Goal: Information Seeking & Learning: Learn about a topic

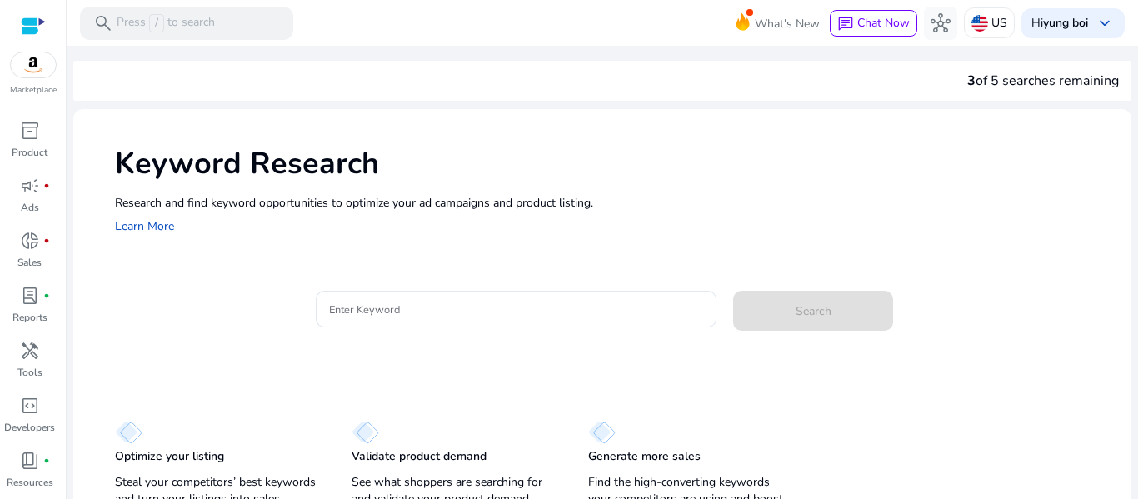
scroll to position [30, 0]
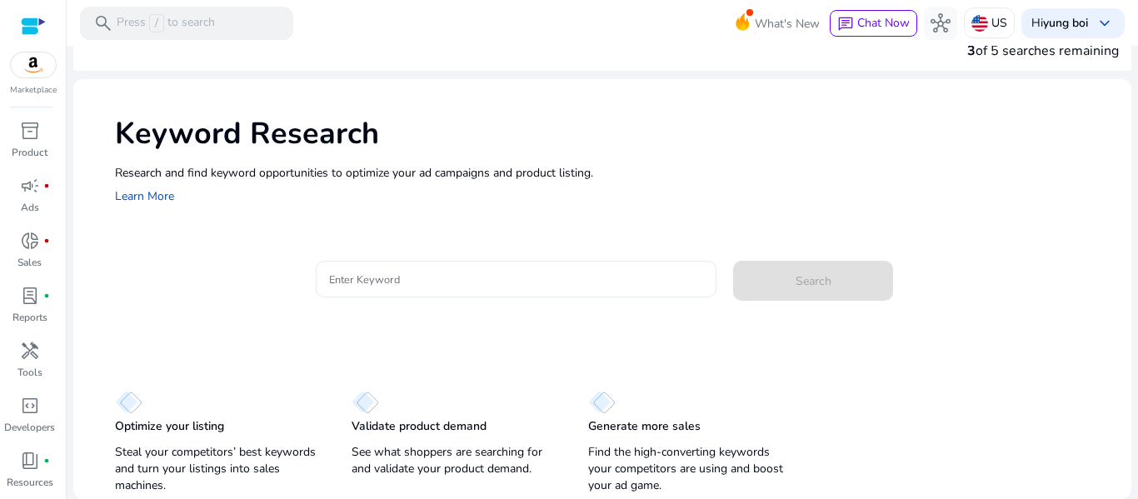
click at [464, 280] on input "Enter Keyword" at bounding box center [516, 279] width 375 height 18
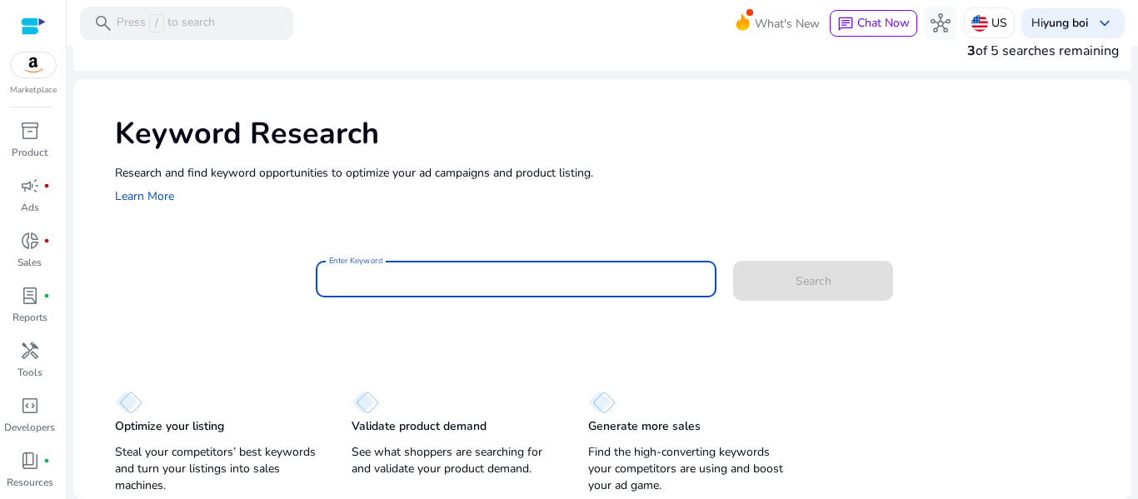
paste input "**********"
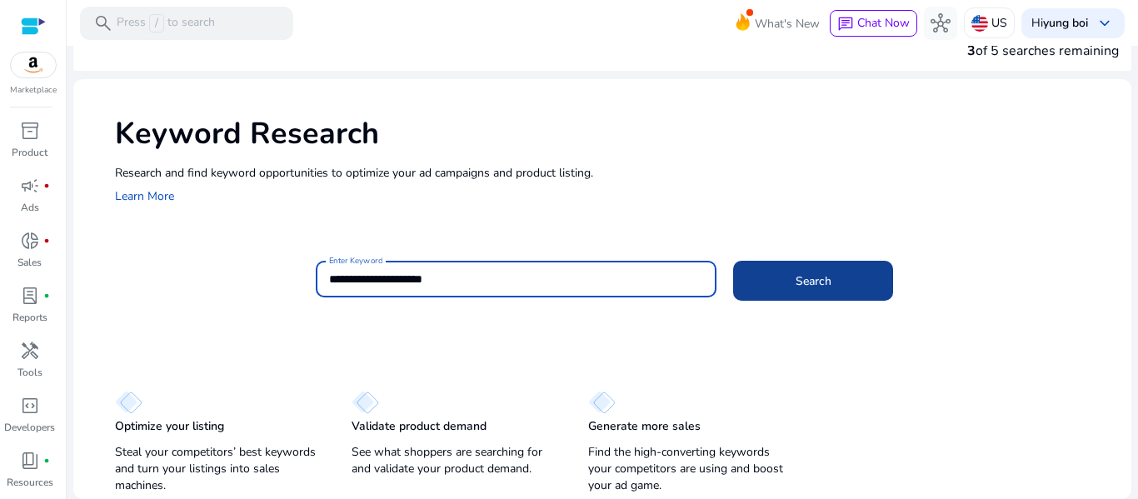
type input "**********"
click at [817, 274] on span "Search" at bounding box center [814, 282] width 36 height 18
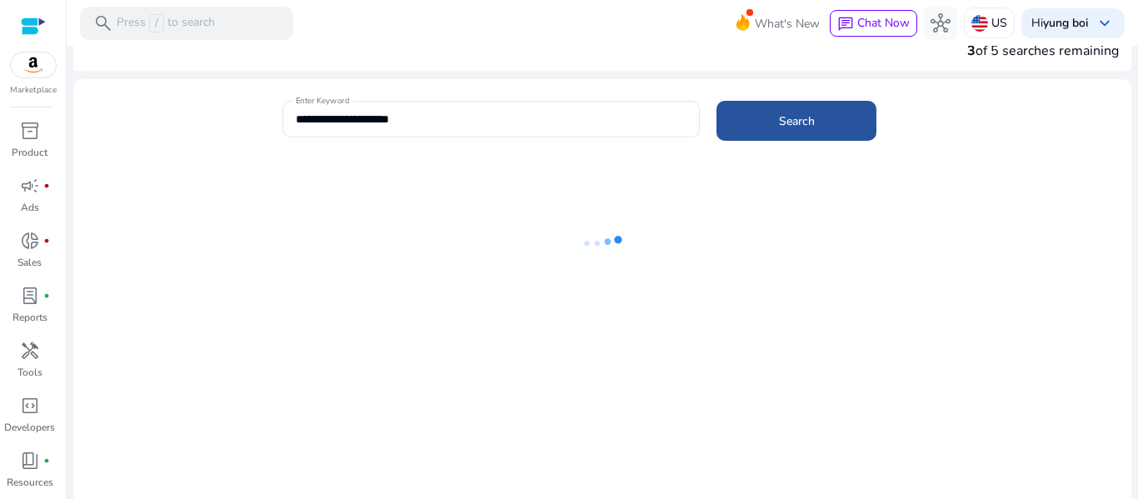
click at [794, 108] on span at bounding box center [797, 121] width 160 height 40
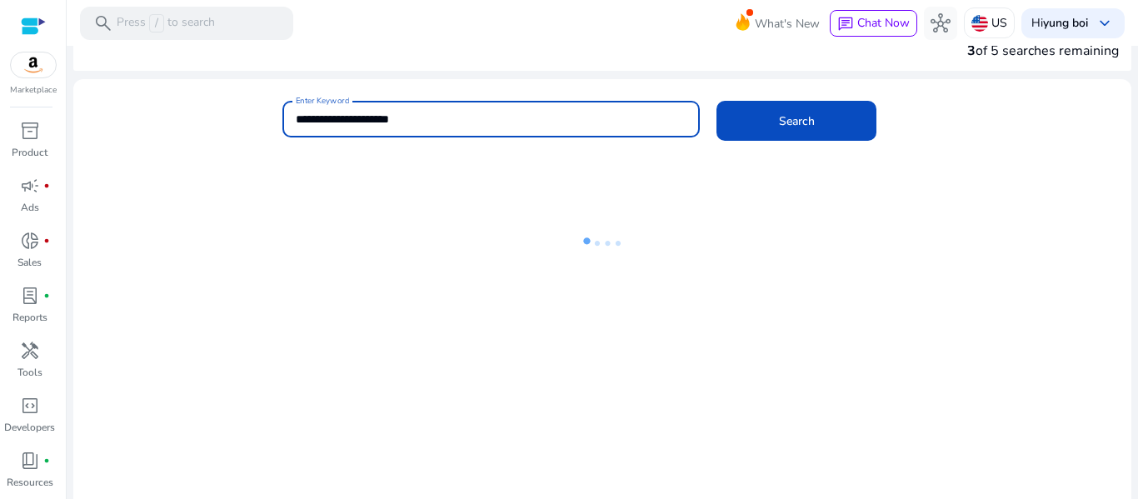
click at [620, 118] on input "**********" at bounding box center [492, 119] width 392 height 18
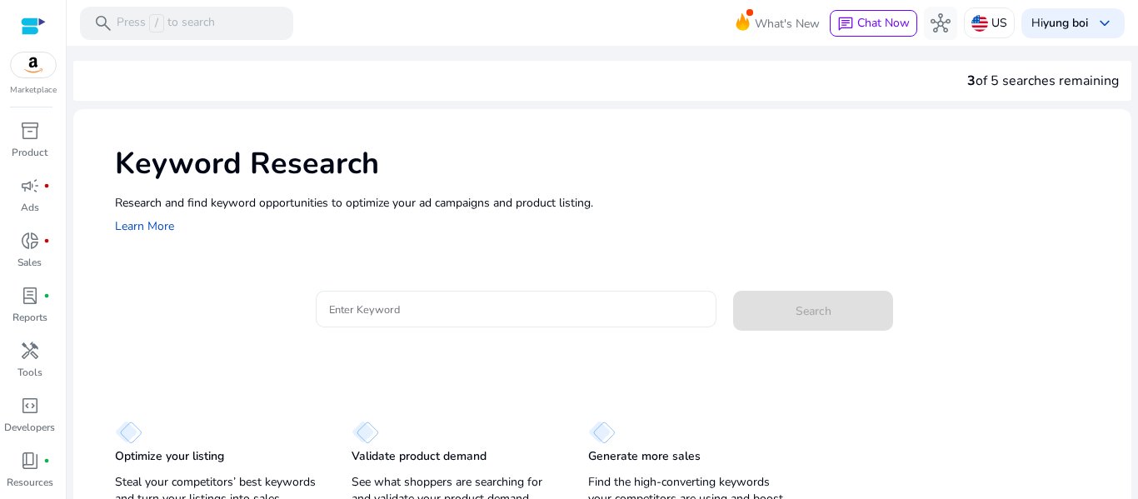
drag, startPoint x: 528, startPoint y: 328, endPoint x: 486, endPoint y: 318, distance: 43.7
click at [486, 318] on mat-form-field "Enter Keyword" at bounding box center [517, 318] width 402 height 54
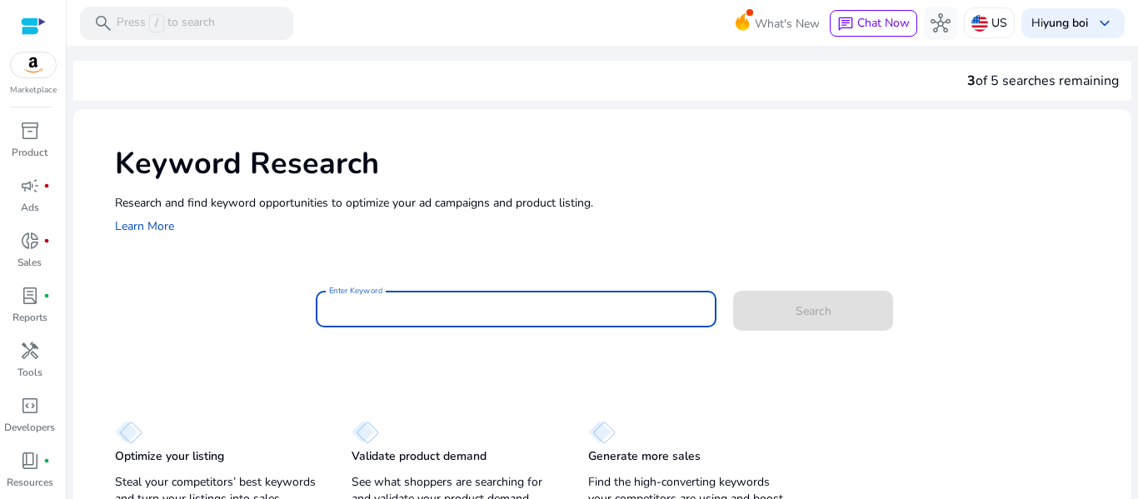
click at [486, 318] on input "Enter Keyword" at bounding box center [516, 309] width 375 height 18
paste input "**********"
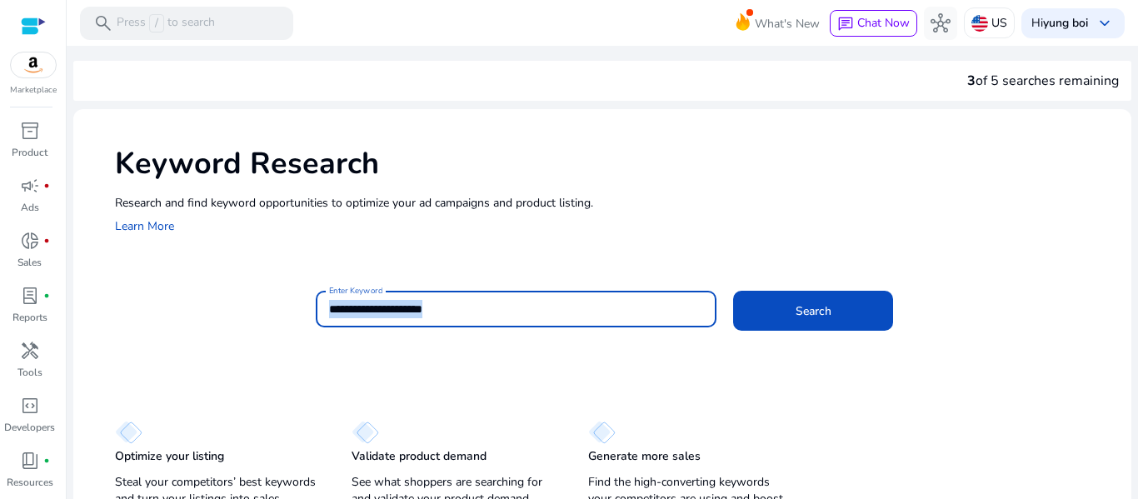
type input "**********"
click at [733, 291] on button "Search" at bounding box center [813, 311] width 160 height 40
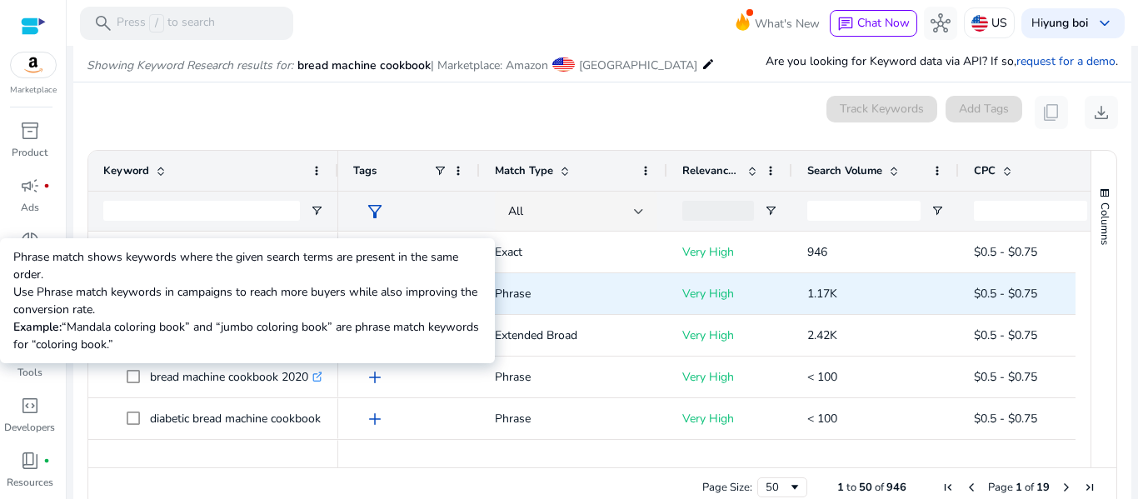
scroll to position [183, 0]
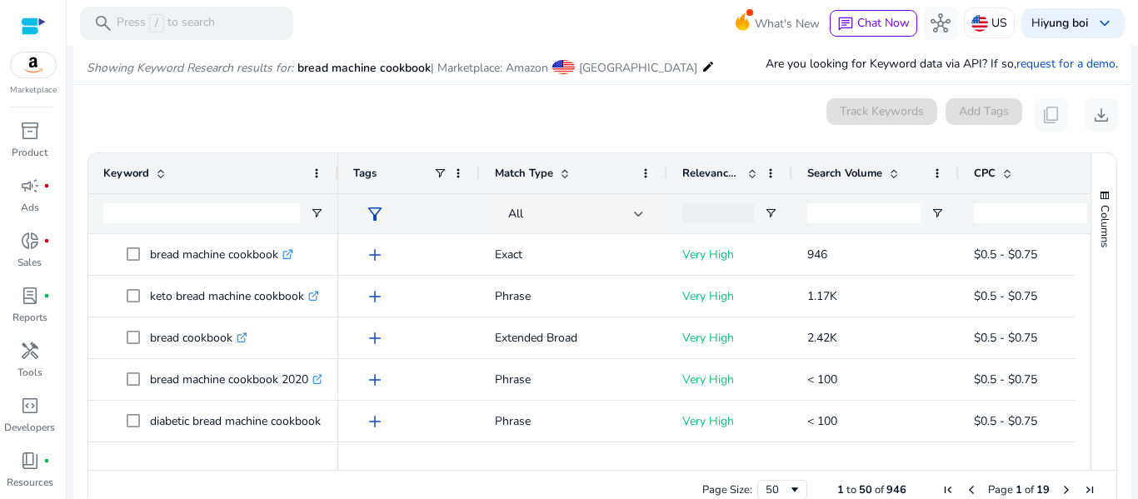
click at [506, 178] on span "Match Type" at bounding box center [524, 173] width 58 height 15
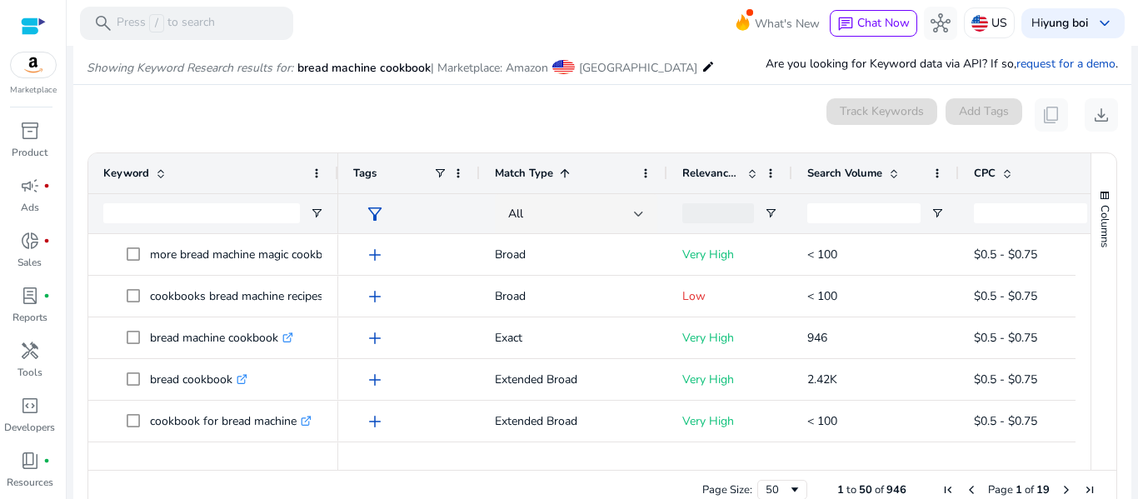
click at [506, 178] on span "Match Type" at bounding box center [524, 173] width 58 height 15
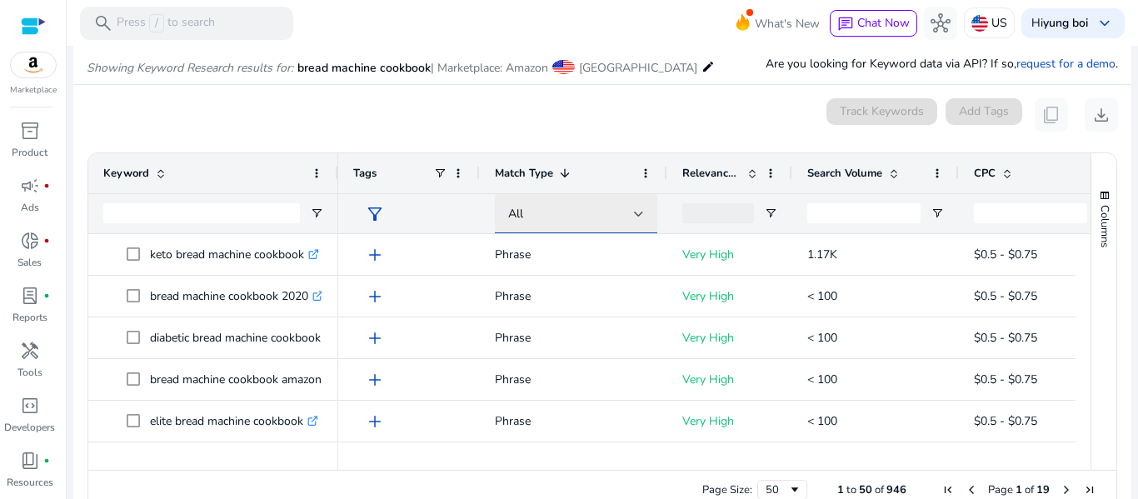
click at [529, 213] on div "All" at bounding box center [571, 214] width 126 height 18
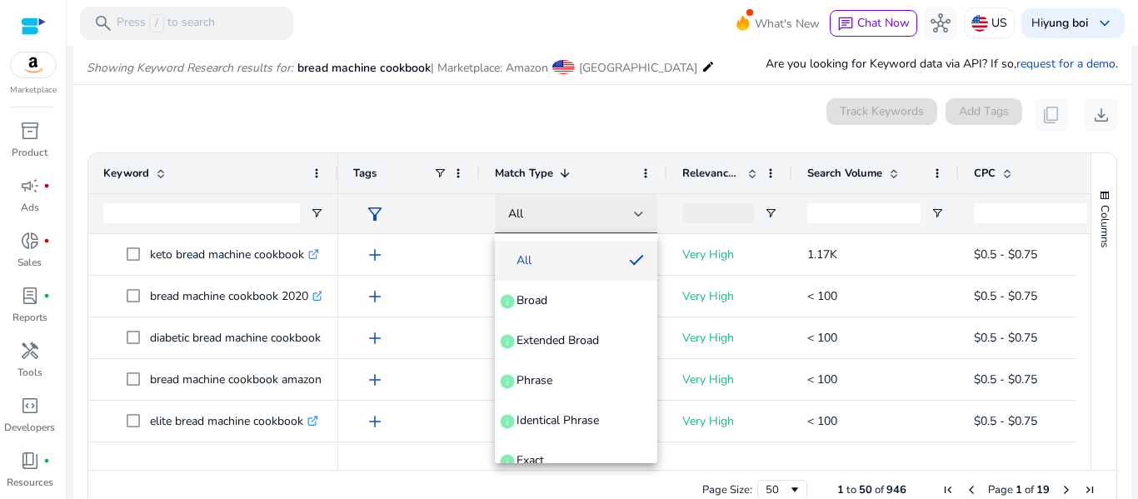
click at [529, 213] on div at bounding box center [569, 249] width 1138 height 499
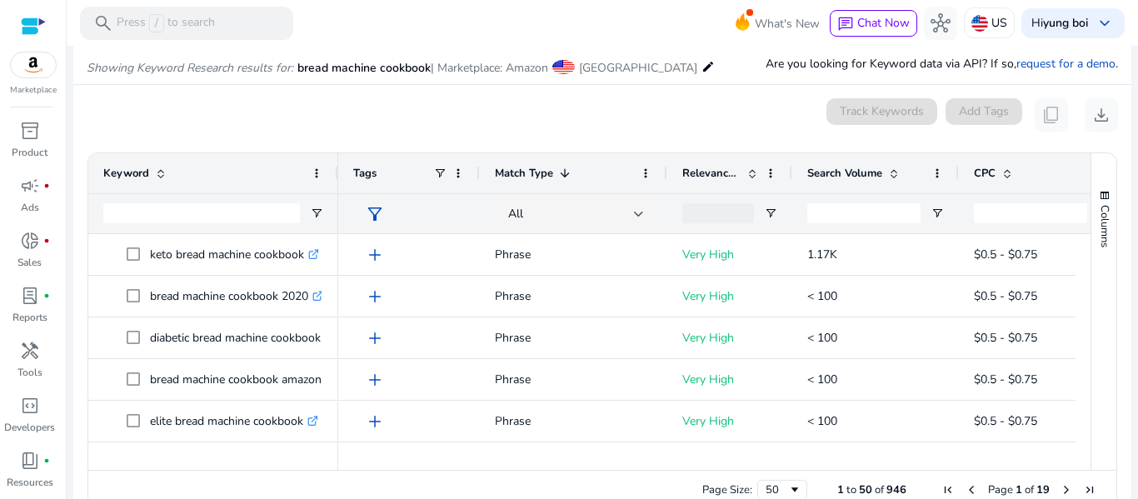
click at [712, 172] on span "Relevance Score" at bounding box center [712, 173] width 58 height 15
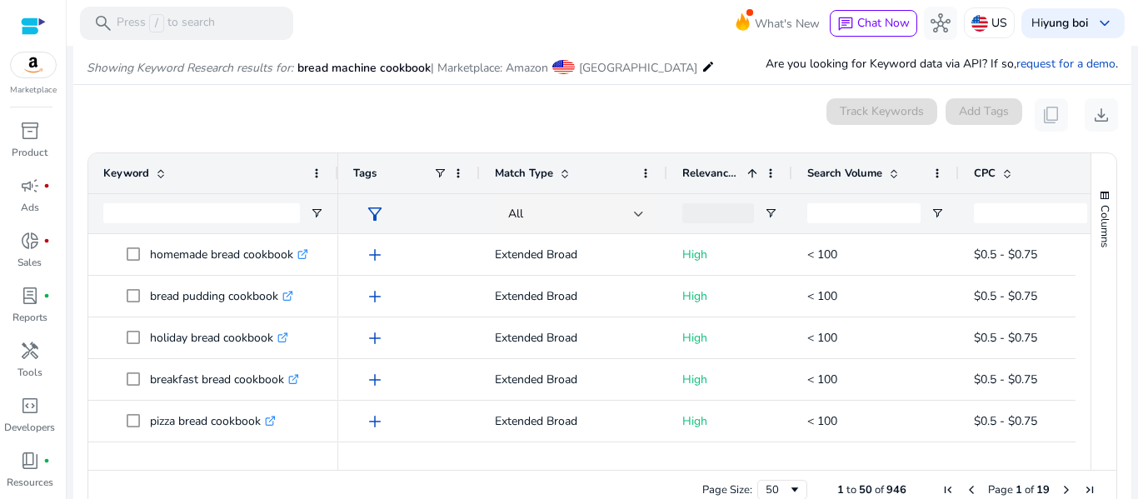
click at [712, 172] on span "Relevance Score" at bounding box center [712, 173] width 58 height 15
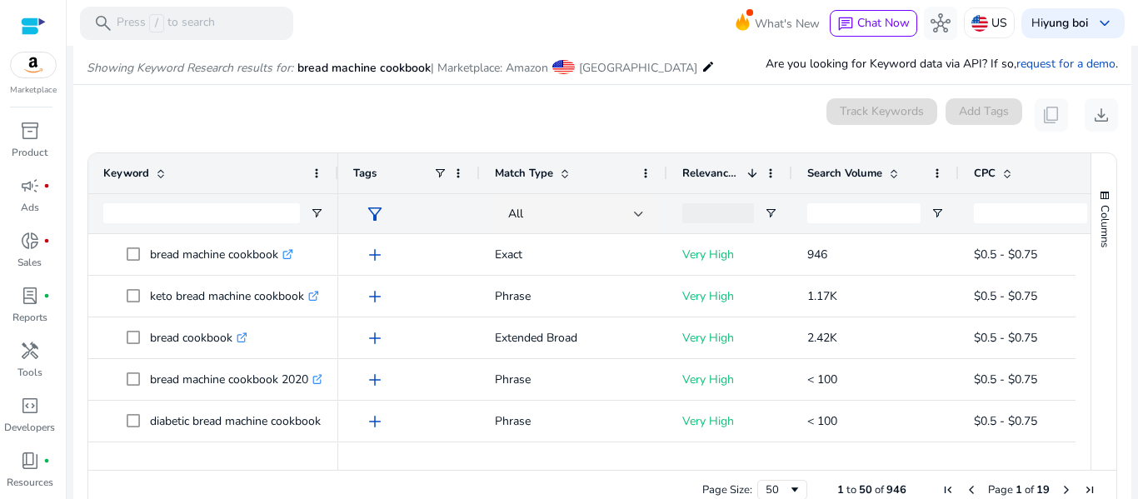
click at [717, 219] on div at bounding box center [719, 213] width 72 height 20
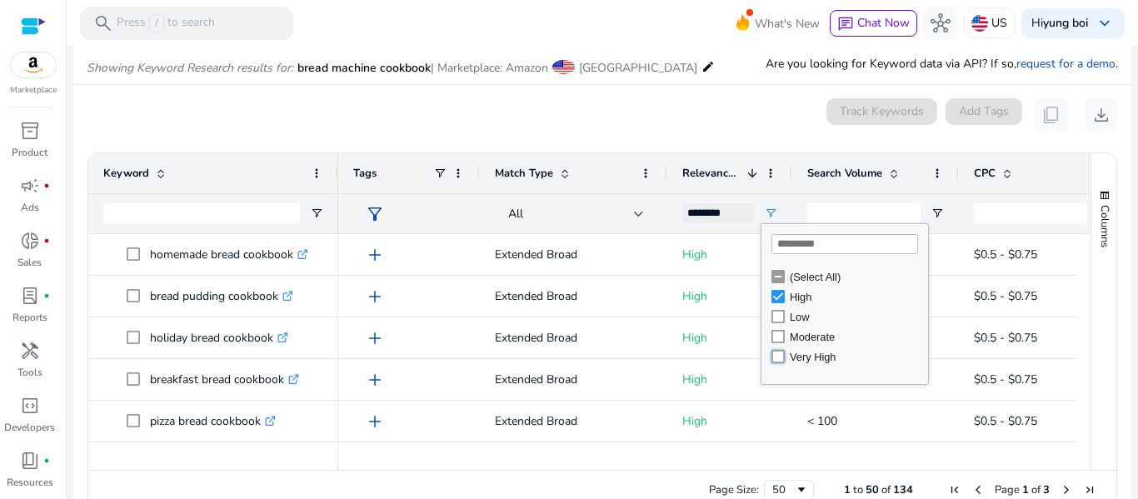
type input "**********"
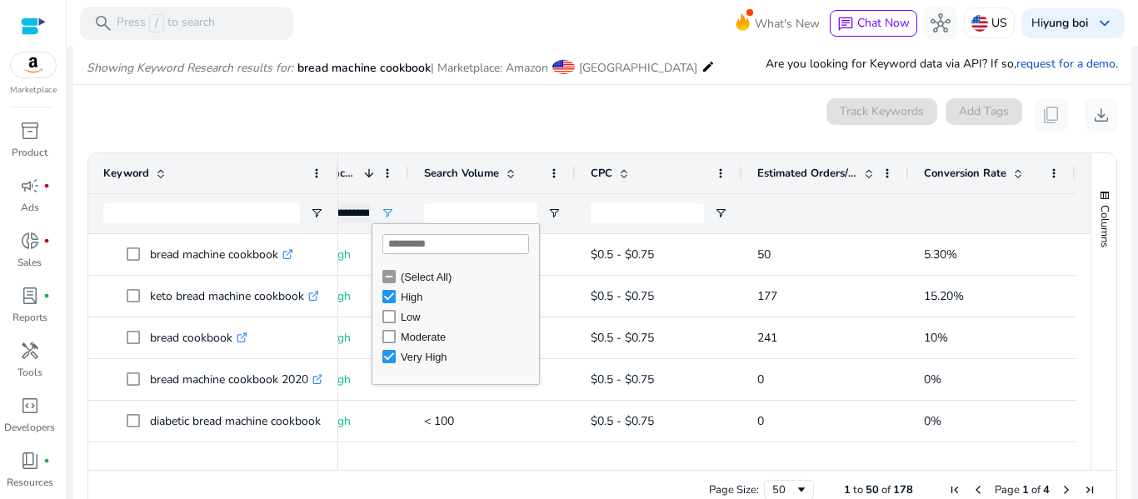
scroll to position [0, 0]
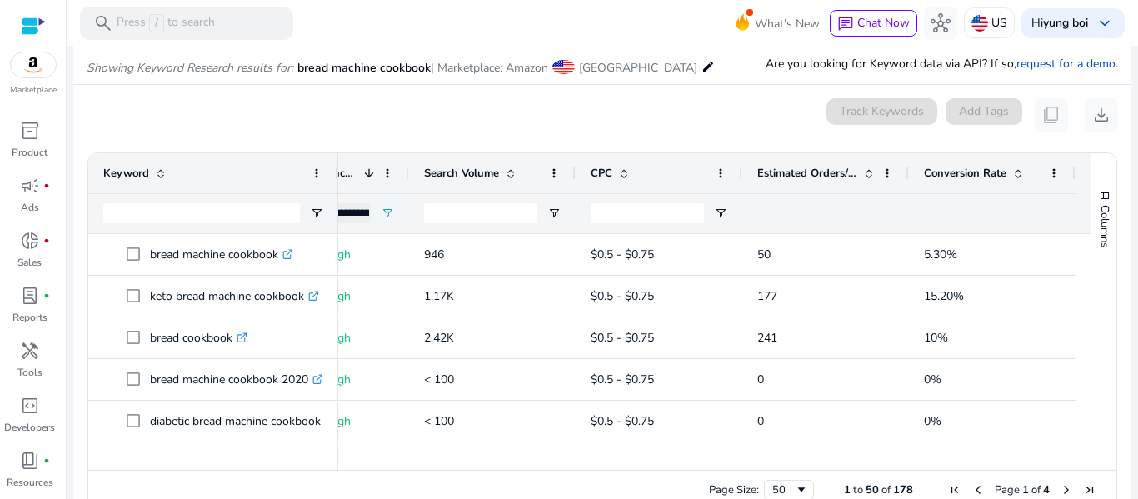
click at [966, 171] on span "Conversion Rate" at bounding box center [965, 173] width 83 height 15
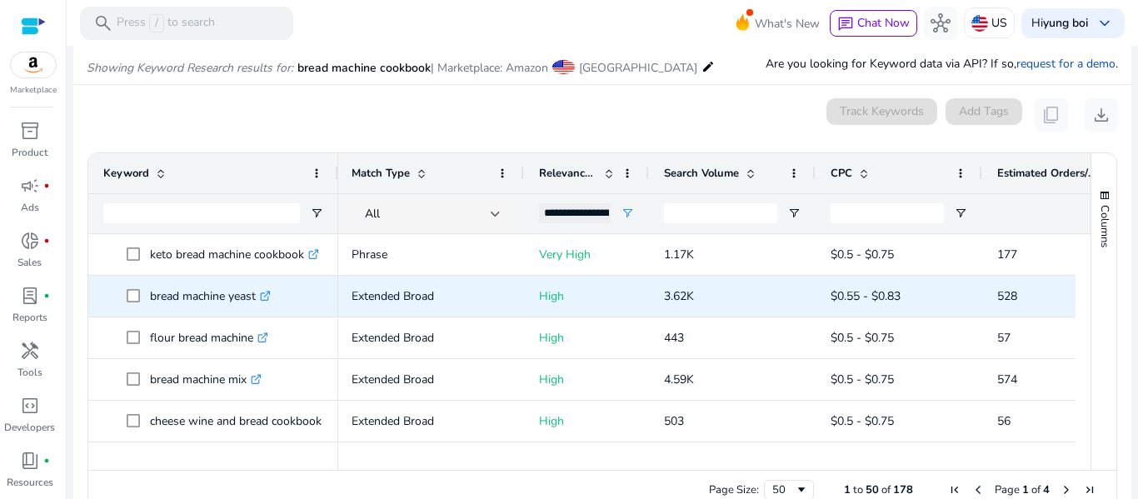
scroll to position [0, 135]
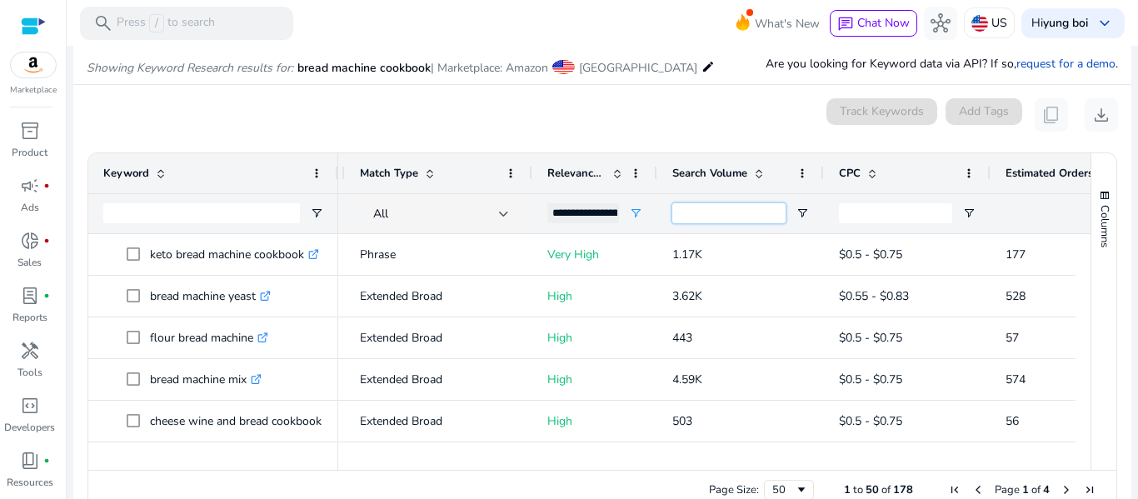
click at [688, 208] on input "Search Volume Filter Input" at bounding box center [729, 213] width 113 height 20
type input "****"
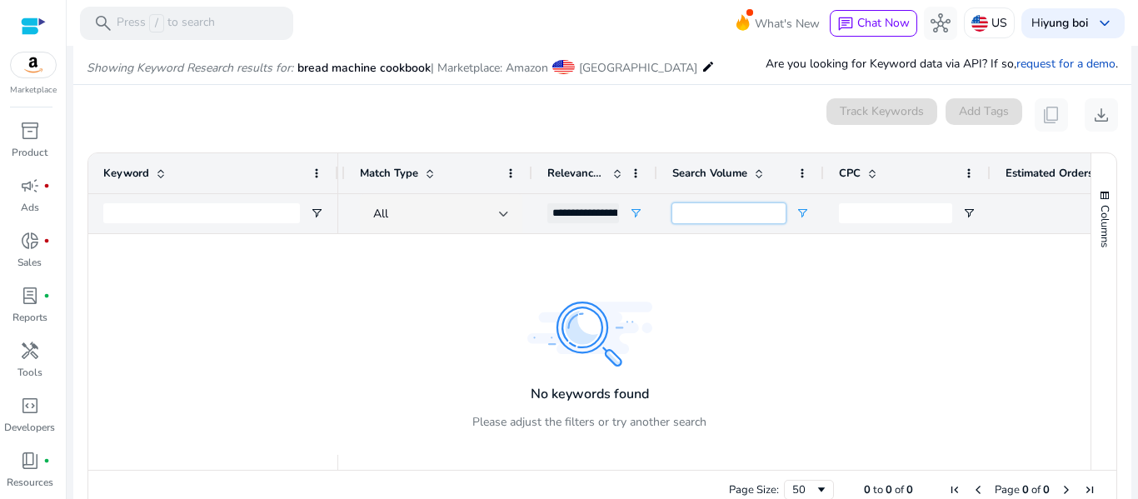
type input "***"
type input "*"
type input "********"
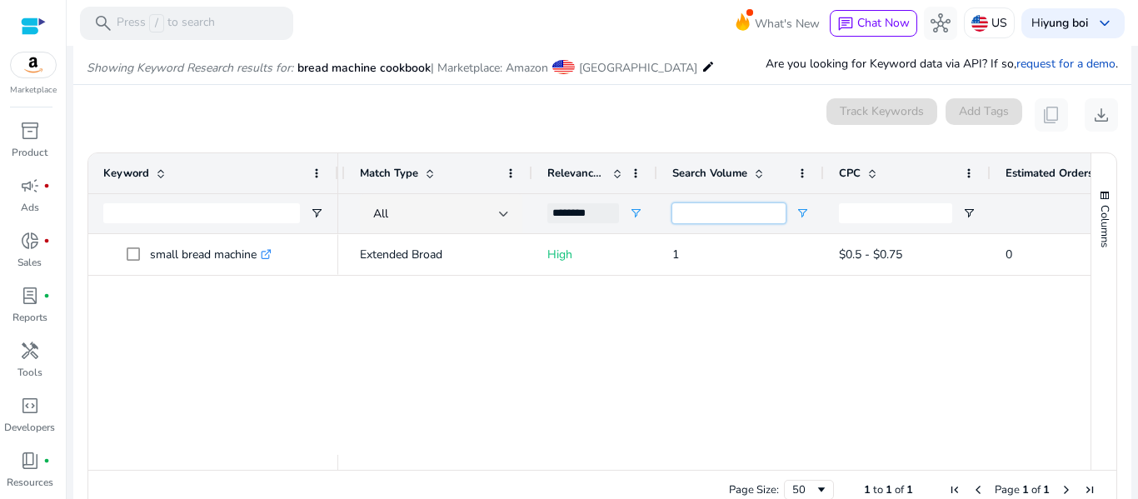
type input "**********"
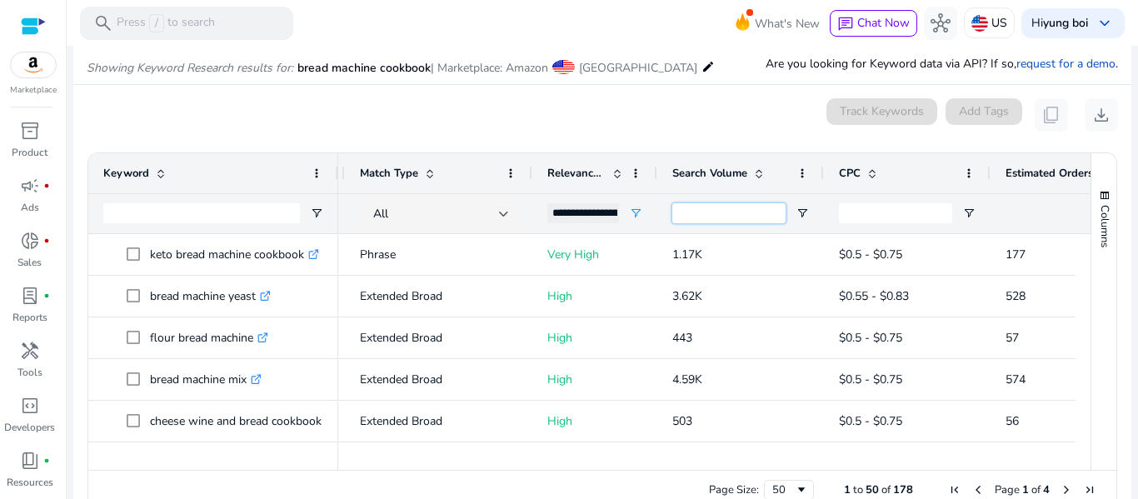
type input "**"
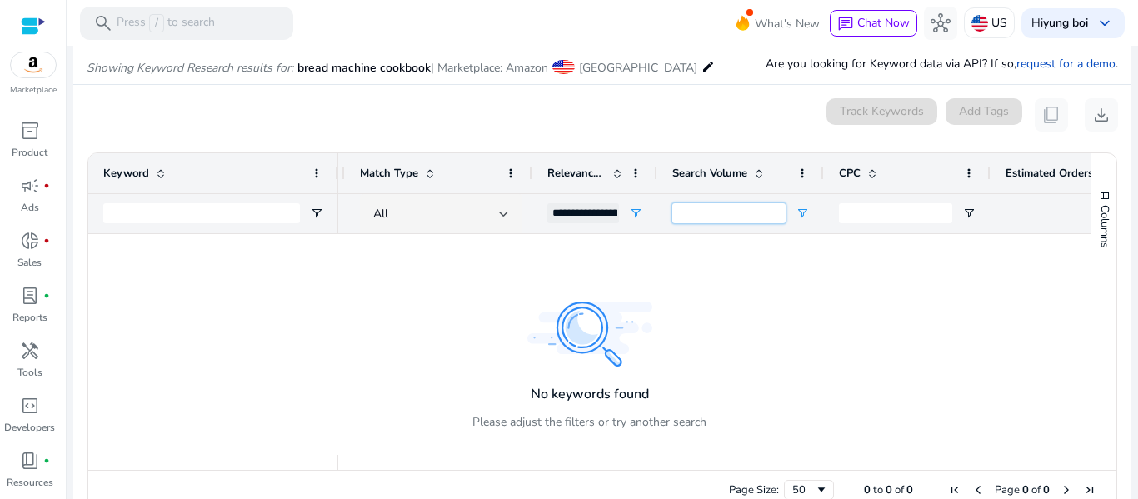
type input "***"
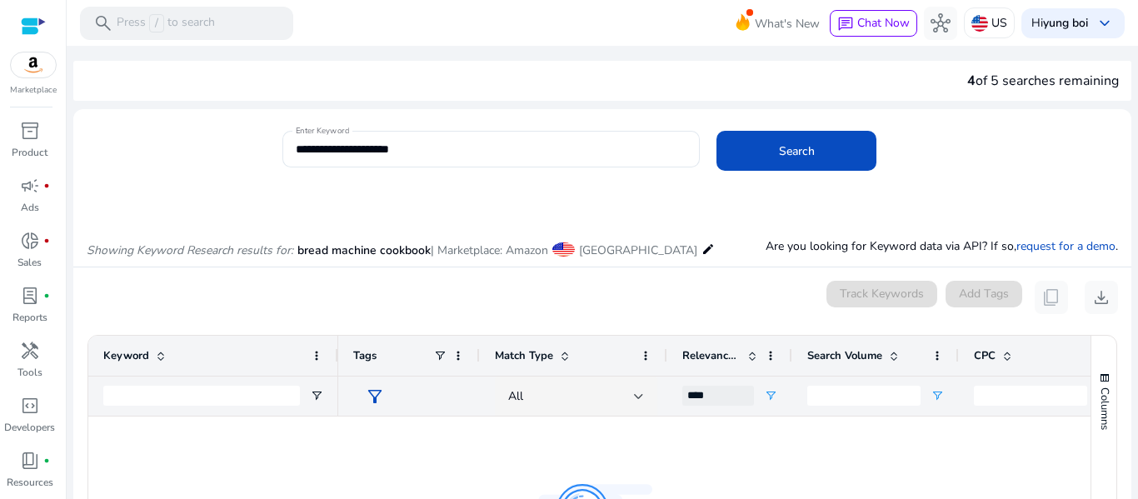
scroll to position [0, 135]
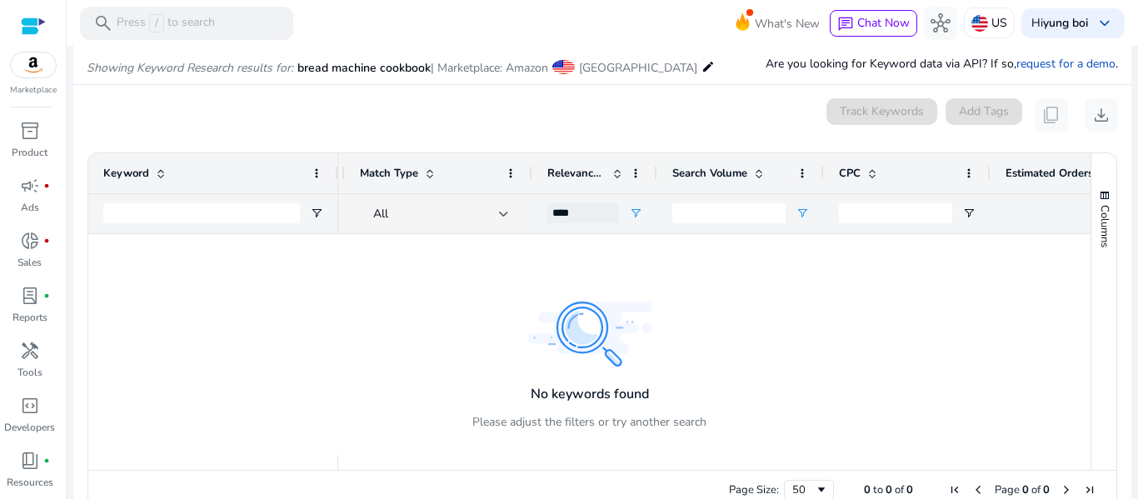
type input "*"
type input "**********"
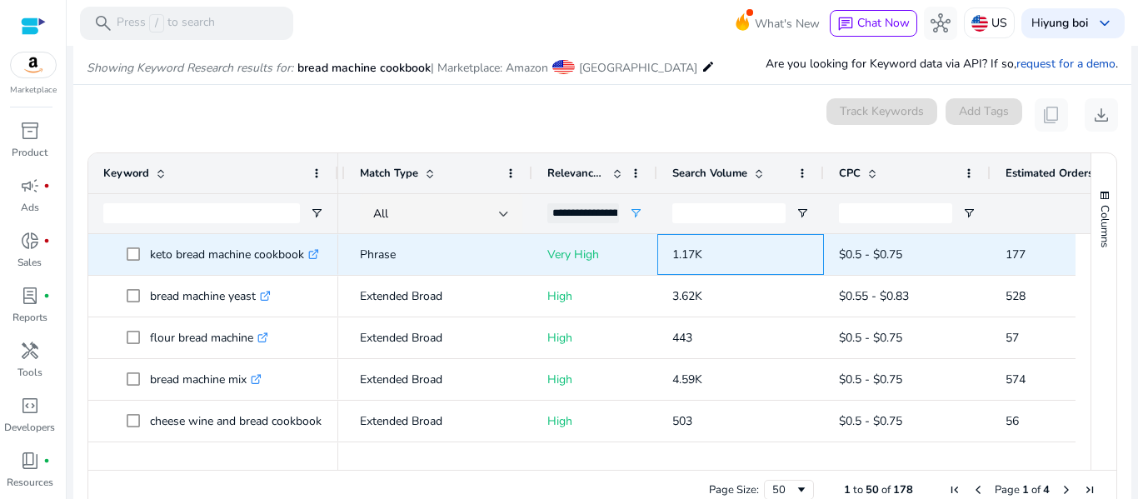
click at [677, 252] on span "1.17K" at bounding box center [688, 255] width 30 height 16
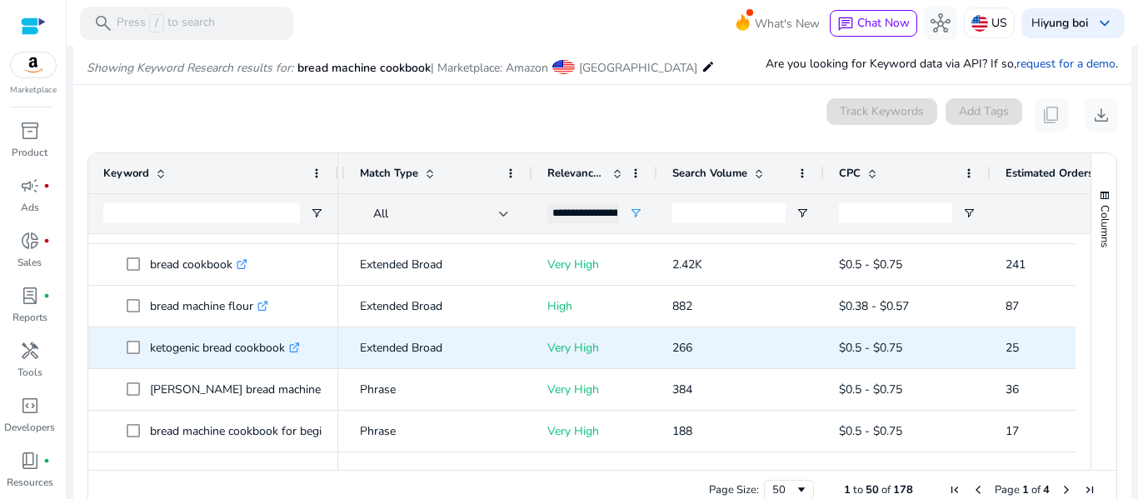
scroll to position [284, 0]
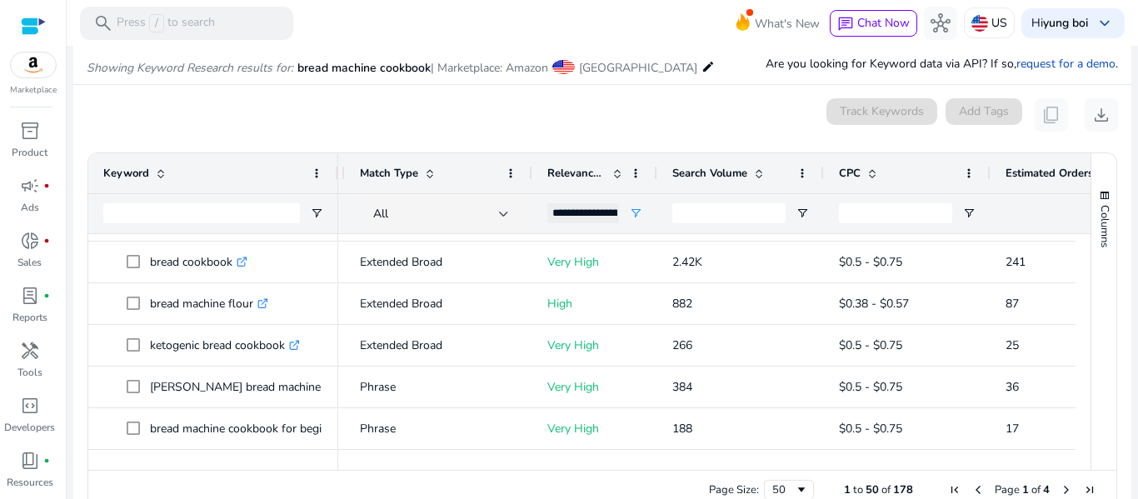
click at [708, 172] on span "Search Volume" at bounding box center [710, 173] width 75 height 15
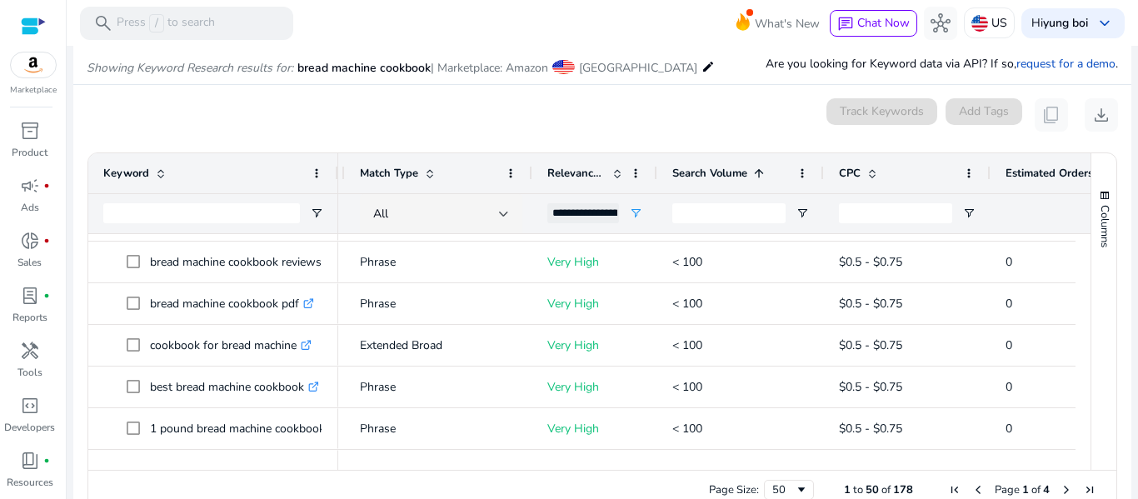
click at [708, 172] on span "Search Volume" at bounding box center [710, 173] width 75 height 15
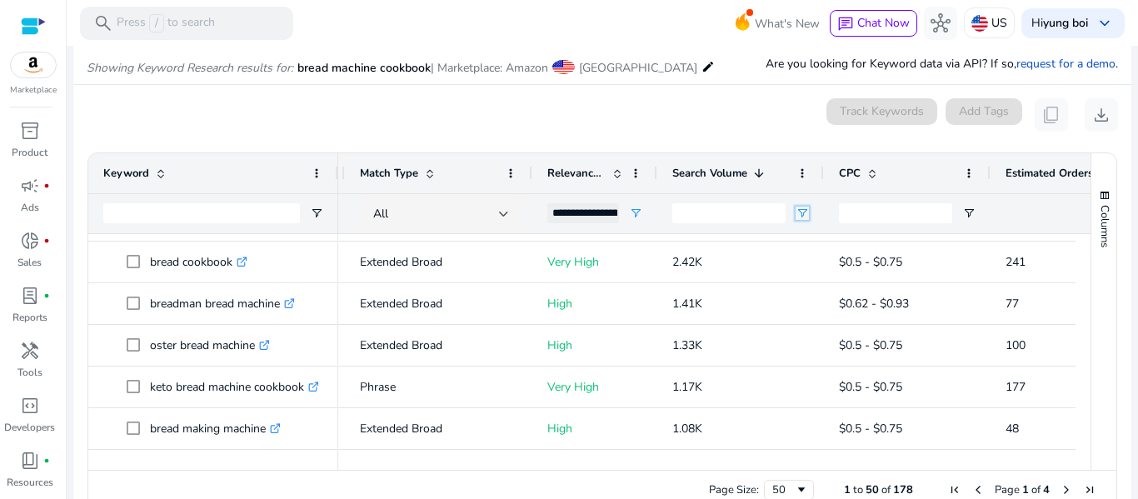
click at [803, 209] on span "Open Filter Menu" at bounding box center [802, 213] width 13 height 13
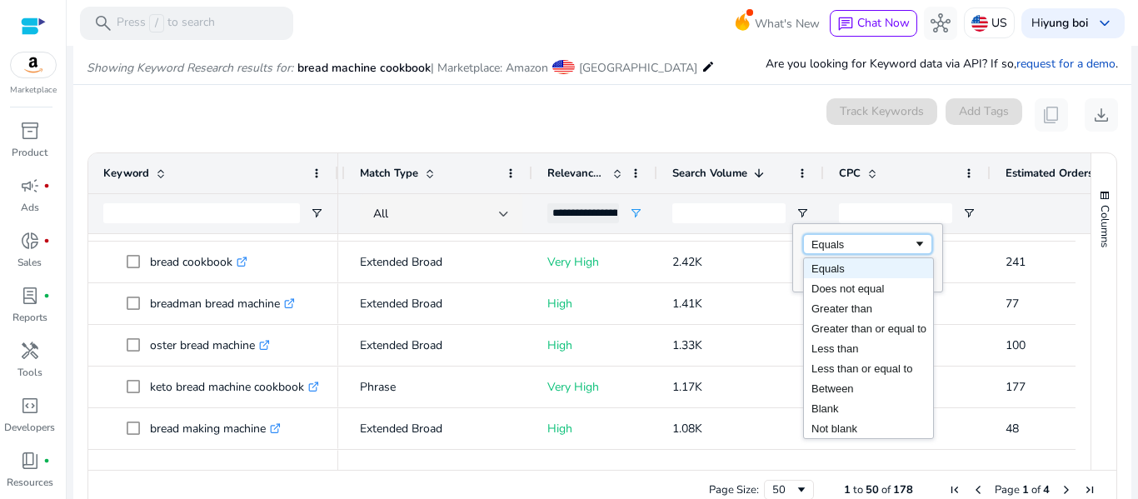
click at [840, 242] on div "Equals" at bounding box center [863, 244] width 102 height 13
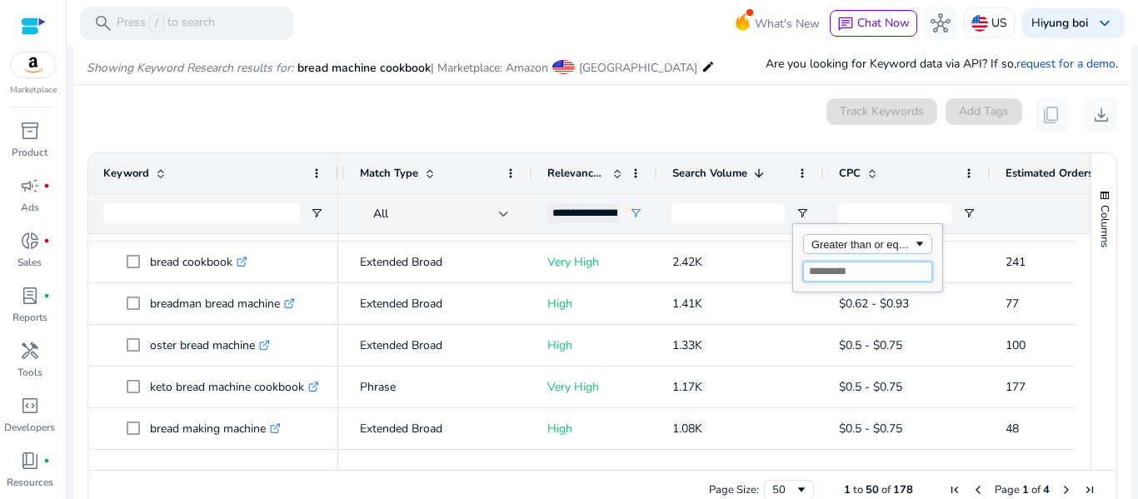
click at [825, 268] on input "Filter Value" at bounding box center [867, 272] width 129 height 20
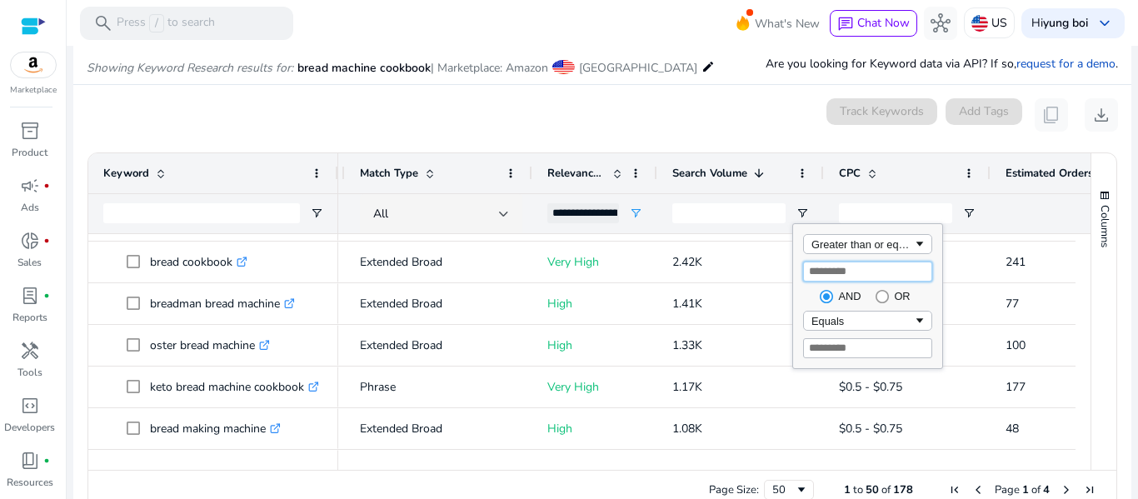
type input "****"
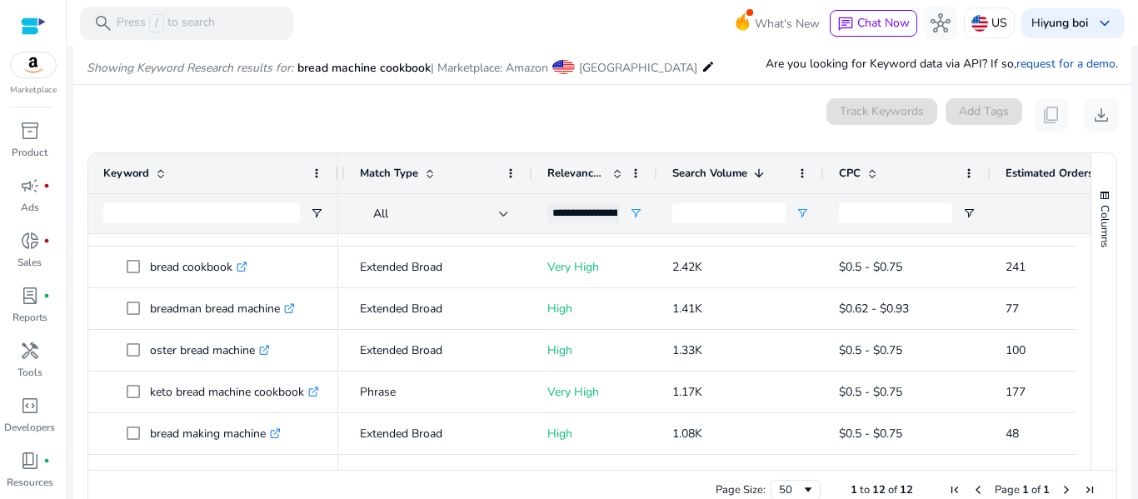
click at [718, 233] on div "****" at bounding box center [729, 213] width 113 height 39
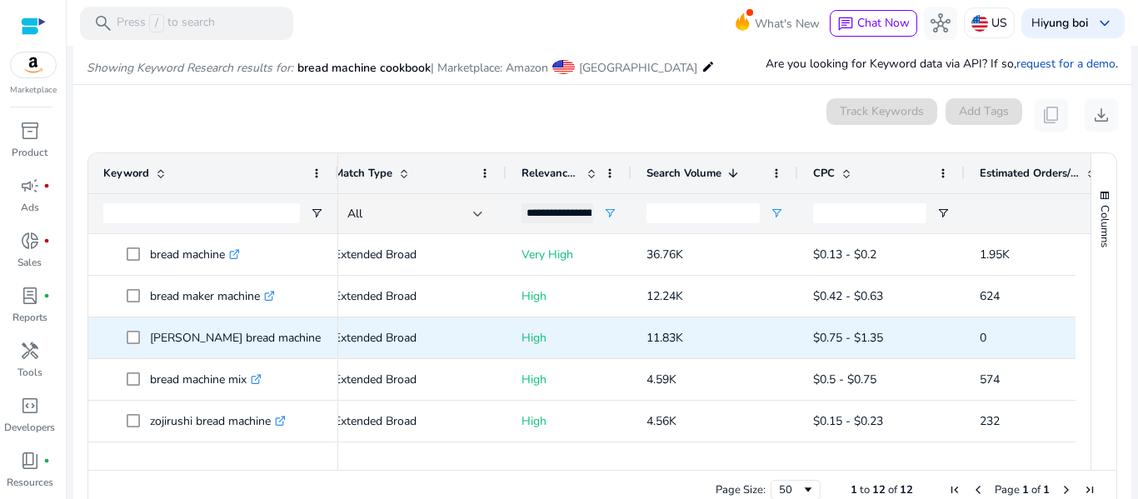
scroll to position [0, 0]
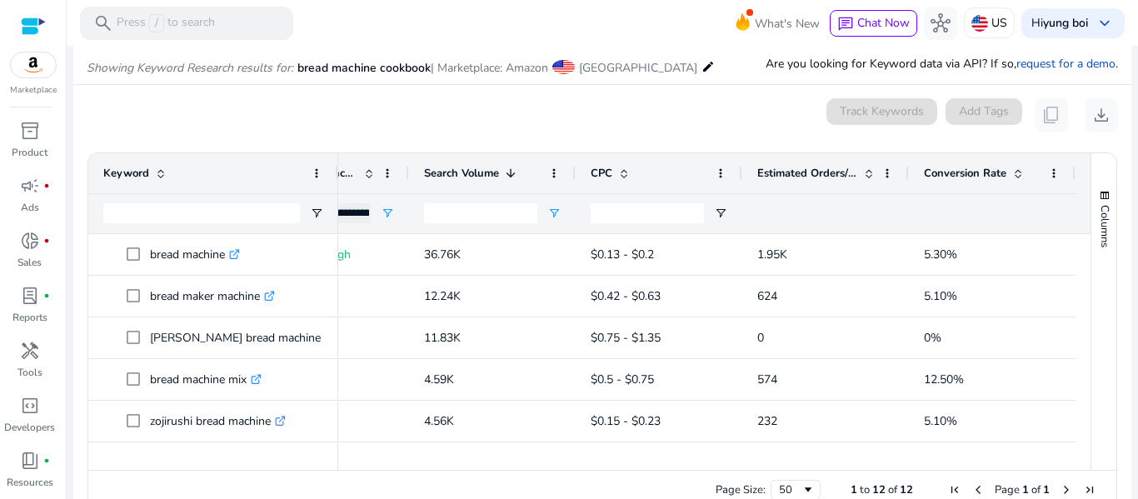
click at [957, 163] on div "Conversion Rate" at bounding box center [983, 174] width 118 height 32
click at [957, 163] on div "Conversion Rate 1" at bounding box center [983, 174] width 118 height 32
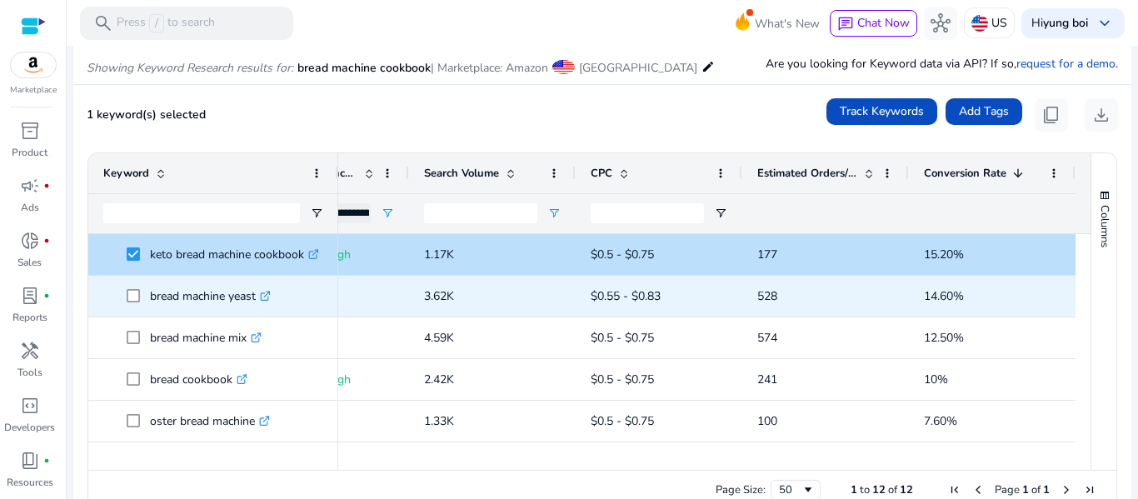
click at [129, 303] on span at bounding box center [138, 296] width 23 height 34
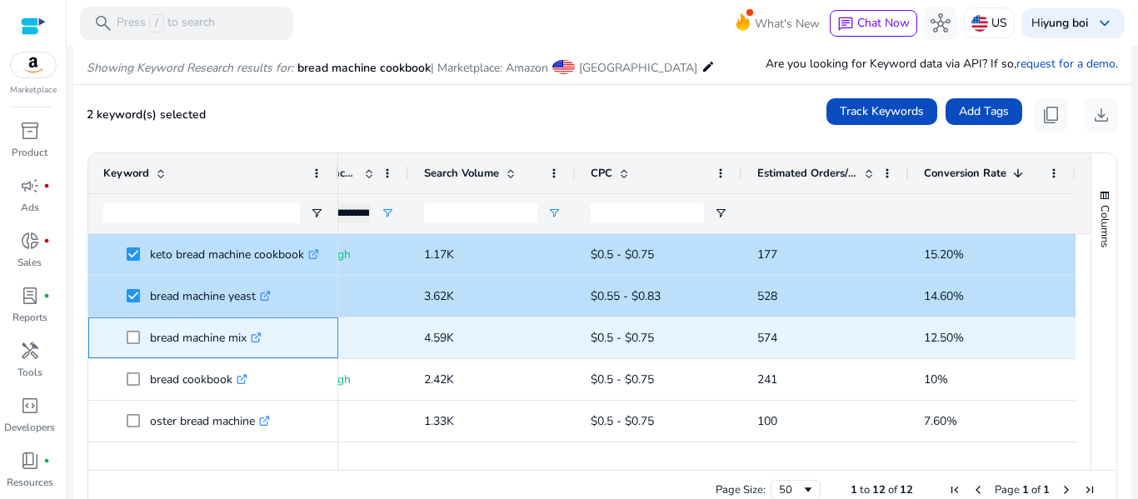
click at [130, 348] on span at bounding box center [138, 338] width 23 height 34
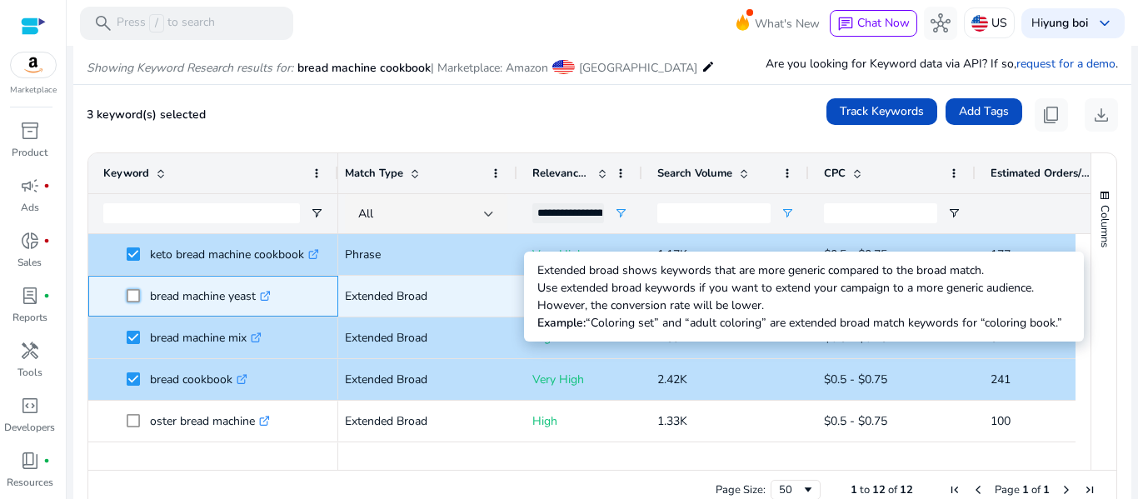
scroll to position [0, 165]
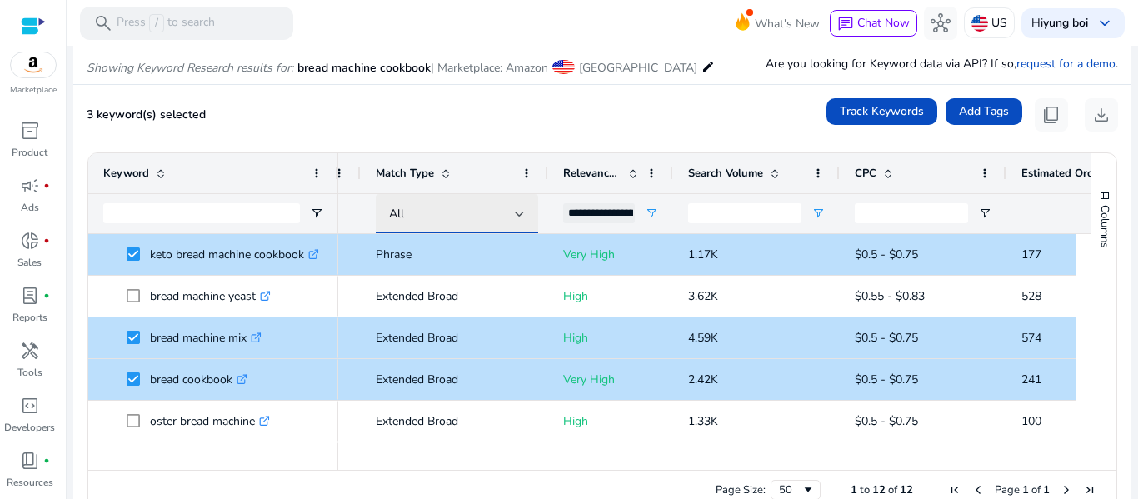
click at [518, 208] on div at bounding box center [520, 214] width 10 height 20
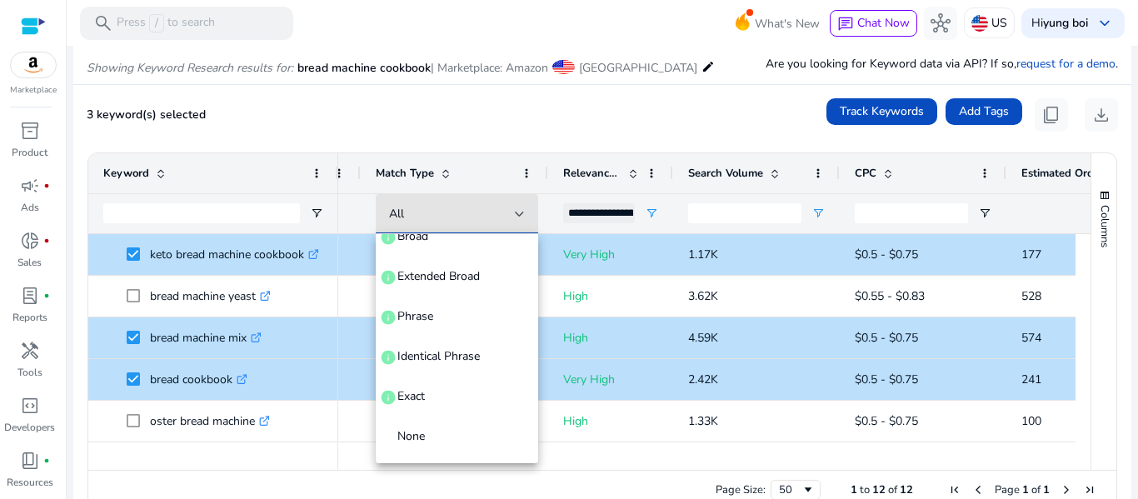
click at [129, 337] on div at bounding box center [569, 249] width 1138 height 499
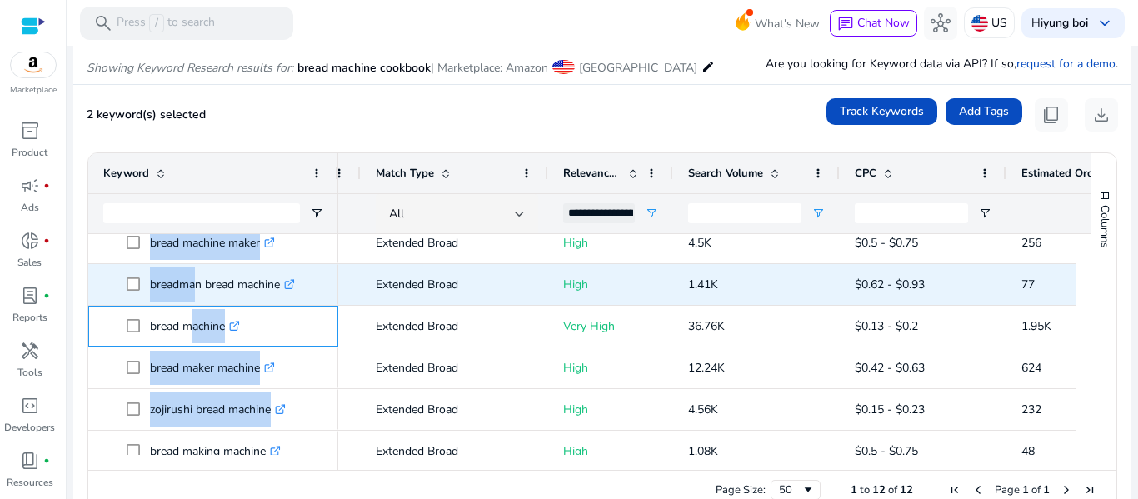
drag, startPoint x: 188, startPoint y: 326, endPoint x: 187, endPoint y: 298, distance: 27.5
click at [187, 298] on div "bread machine .st0{fill:#2c8af8} bread maker machine .st0{fill:#2c8af8} fleisch…" at bounding box center [213, 264] width 250 height 500
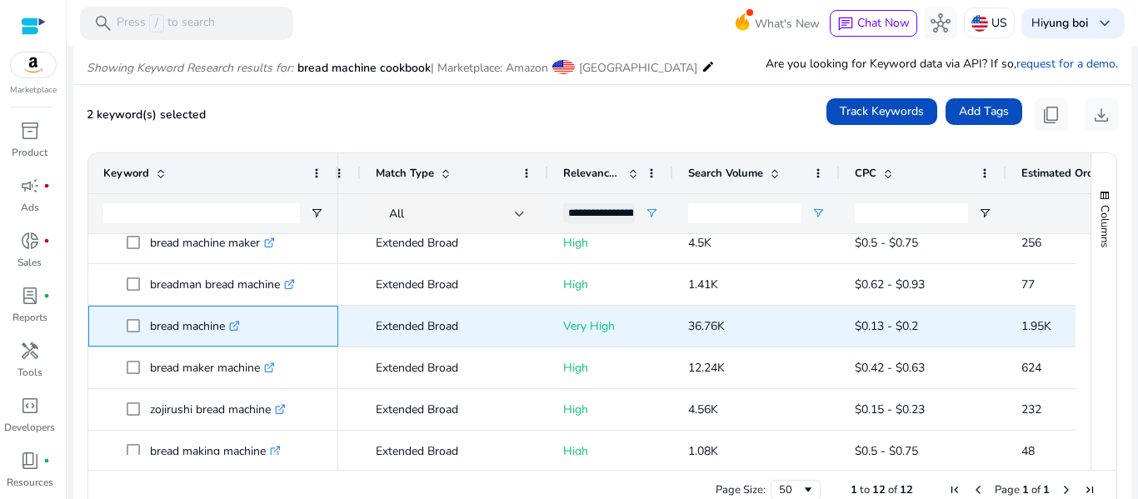
click at [170, 324] on p "bread machine .st0{fill:#2c8af8}" at bounding box center [195, 326] width 90 height 34
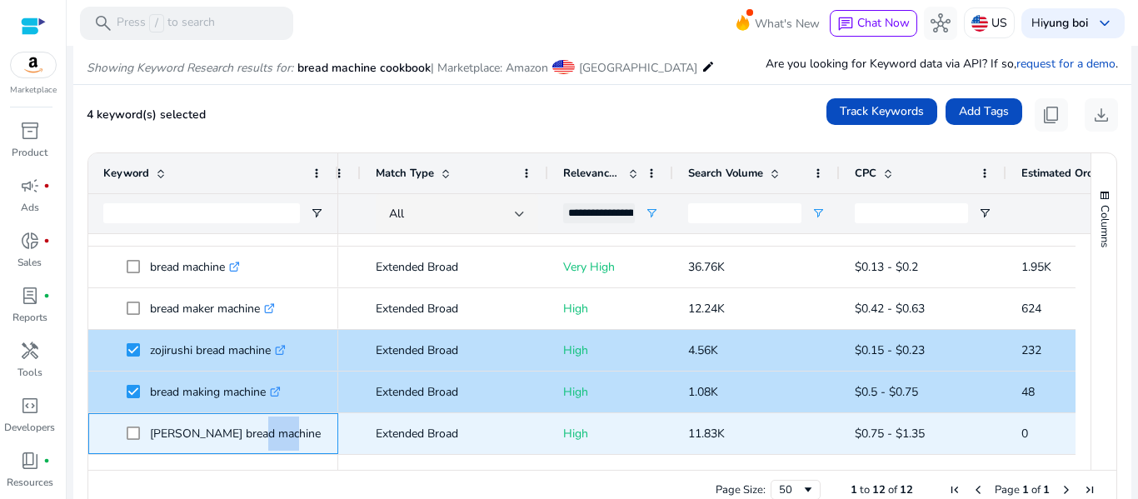
drag, startPoint x: 244, startPoint y: 437, endPoint x: 273, endPoint y: 429, distance: 30.1
click at [273, 429] on p "fleischmann's bread machine yeast .st0{fill:#2c8af8}" at bounding box center [258, 434] width 217 height 34
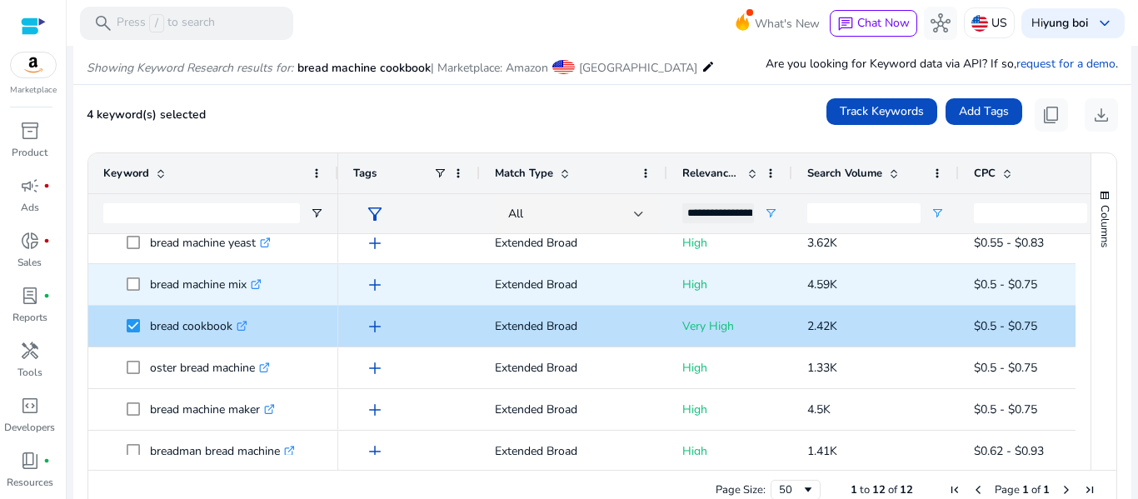
scroll to position [0, 0]
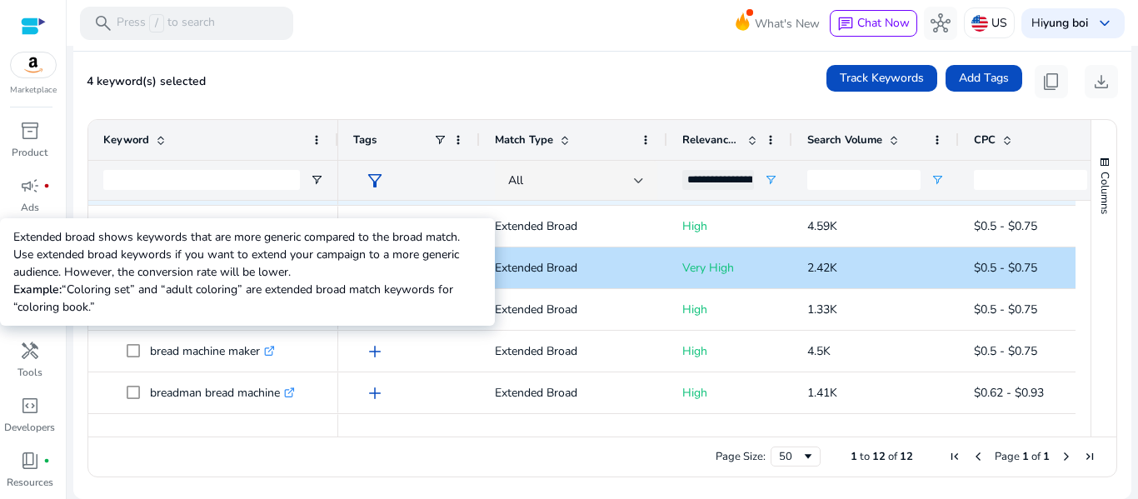
scroll to position [279, 0]
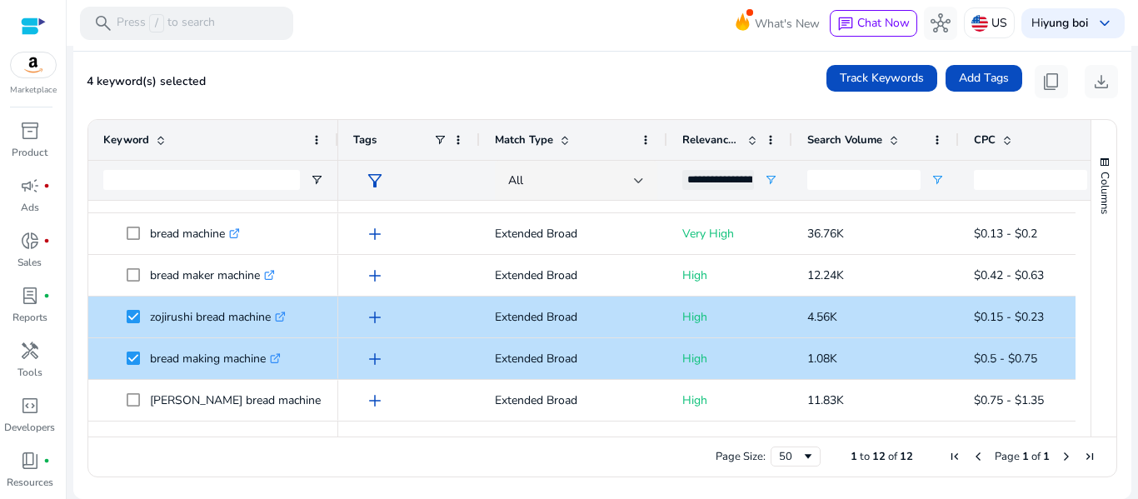
click at [473, 453] on div "Page Size: 50 1 to 12 of 12 Page 1 of 1" at bounding box center [602, 457] width 1028 height 40
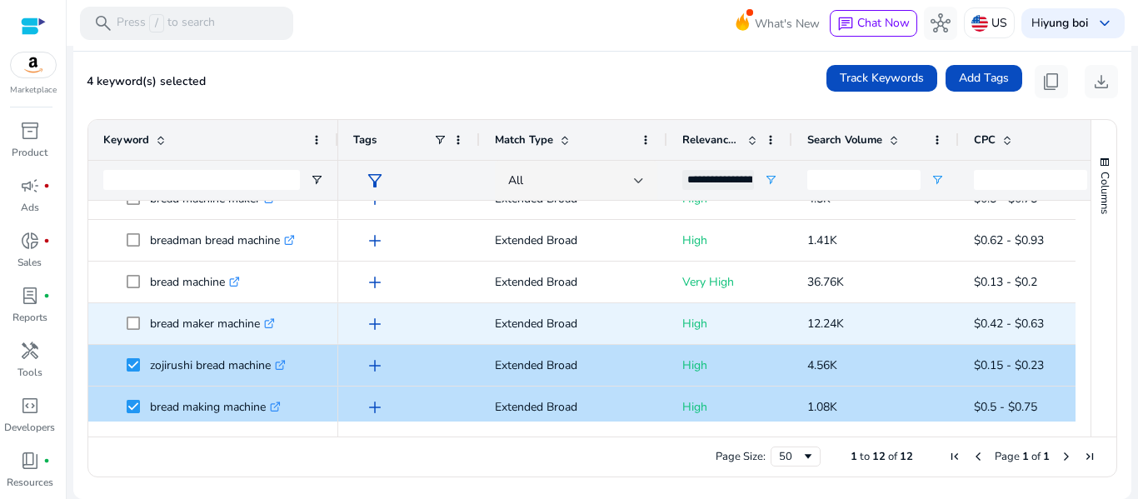
scroll to position [0, 0]
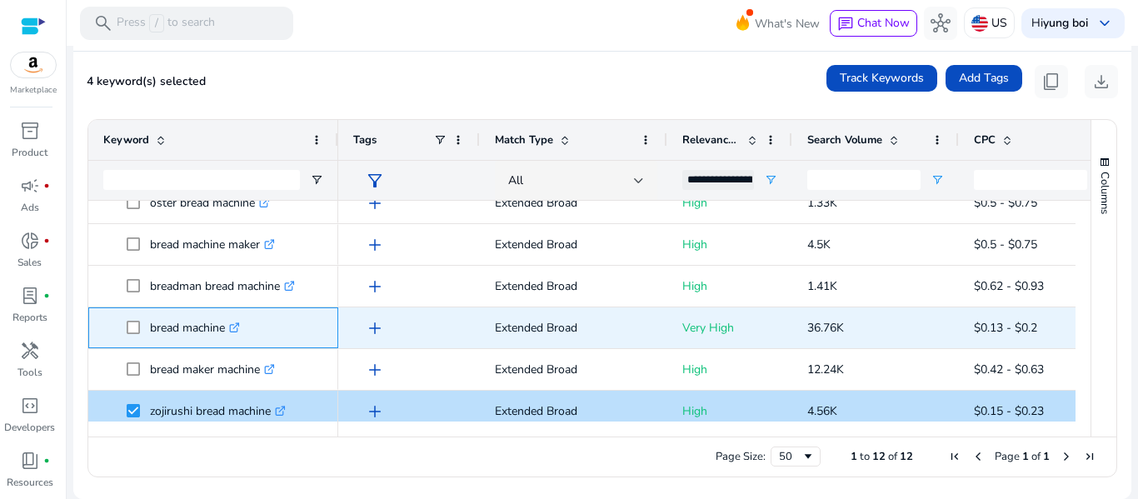
click at [155, 328] on p "bread machine .st0{fill:#2c8af8}" at bounding box center [195, 328] width 90 height 34
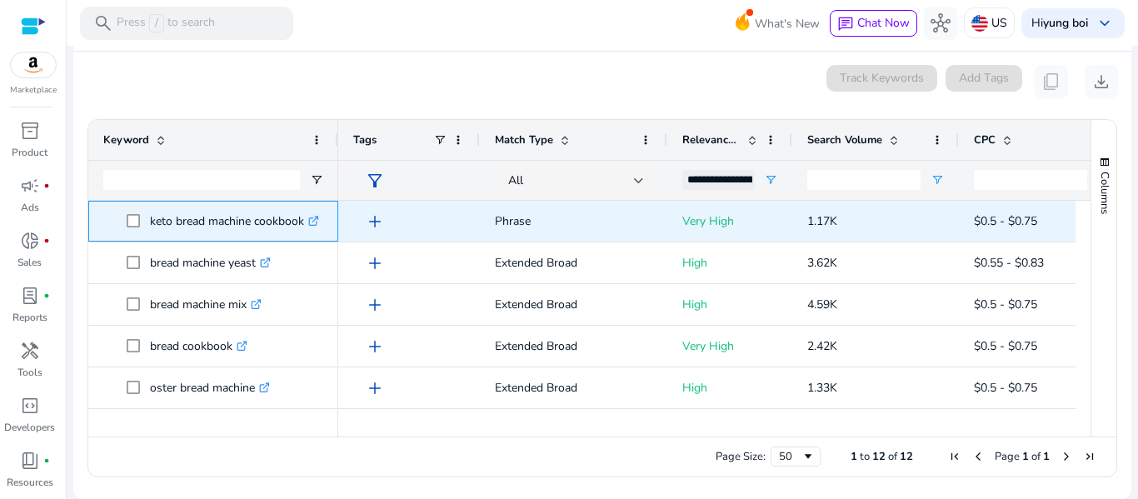
click at [210, 223] on p "keto bread machine cookbook .st0{fill:#2c8af8}" at bounding box center [234, 221] width 169 height 34
copy p "keto bread machine cookbook"
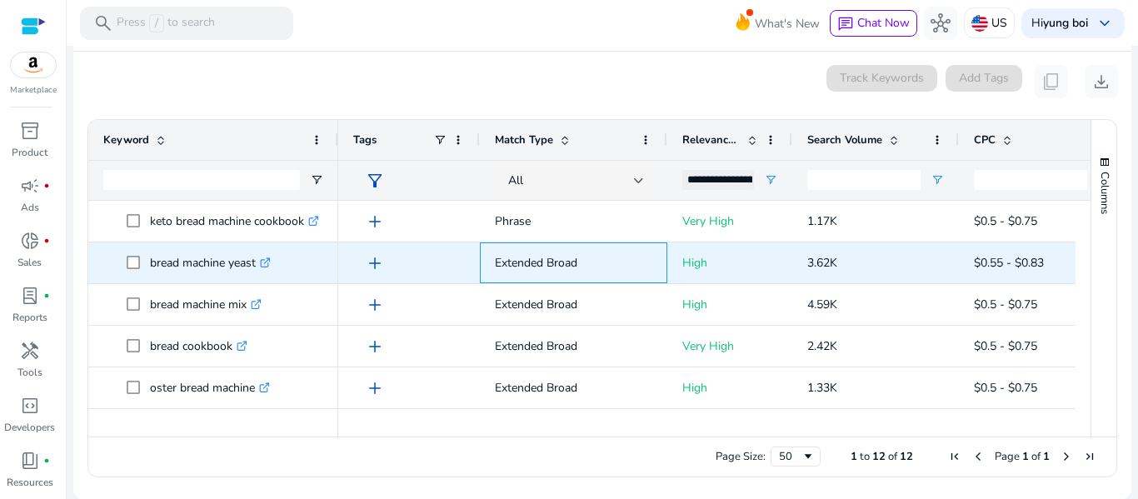
click at [559, 281] on span "Extended Broad" at bounding box center [574, 262] width 158 height 45
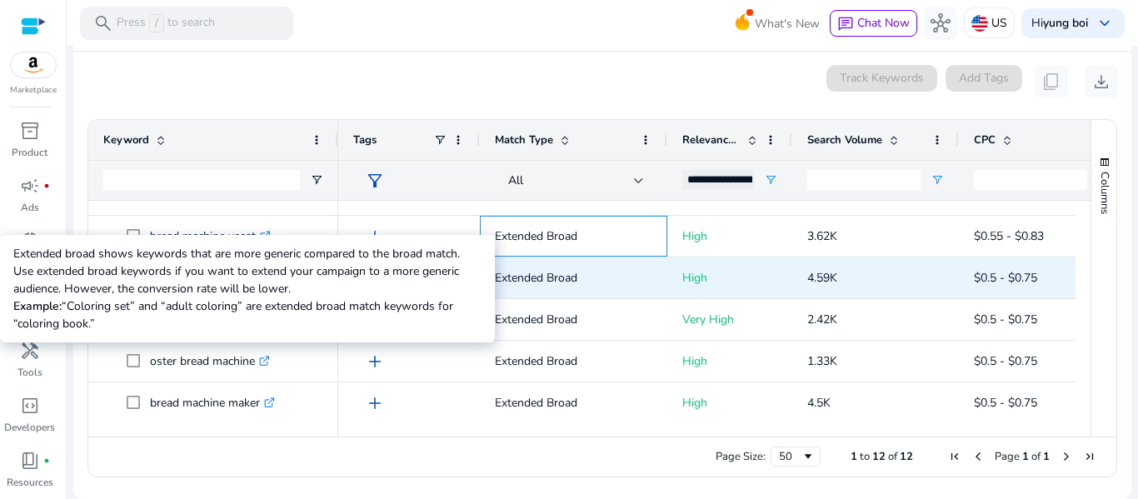
scroll to position [28, 0]
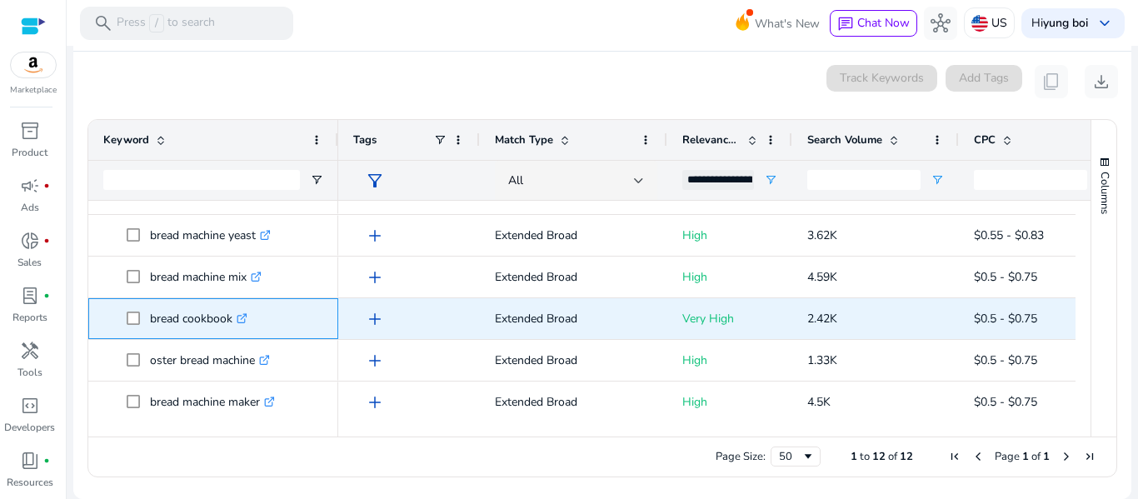
drag, startPoint x: 151, startPoint y: 317, endPoint x: 236, endPoint y: 322, distance: 85.2
click at [236, 322] on p "bread cookbook .st0{fill:#2c8af8}" at bounding box center [199, 319] width 98 height 34
copy p "bread cookbook"
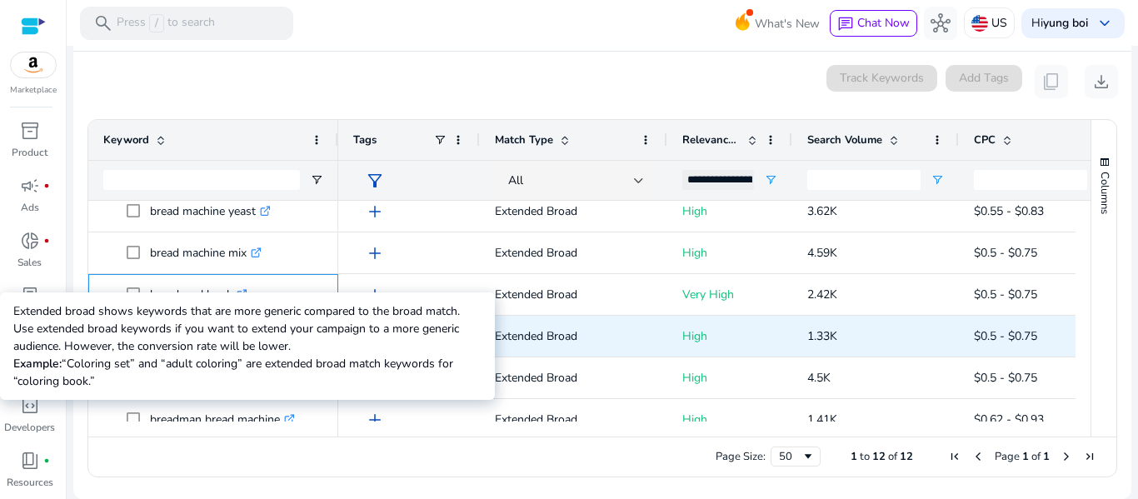
scroll to position [51, 0]
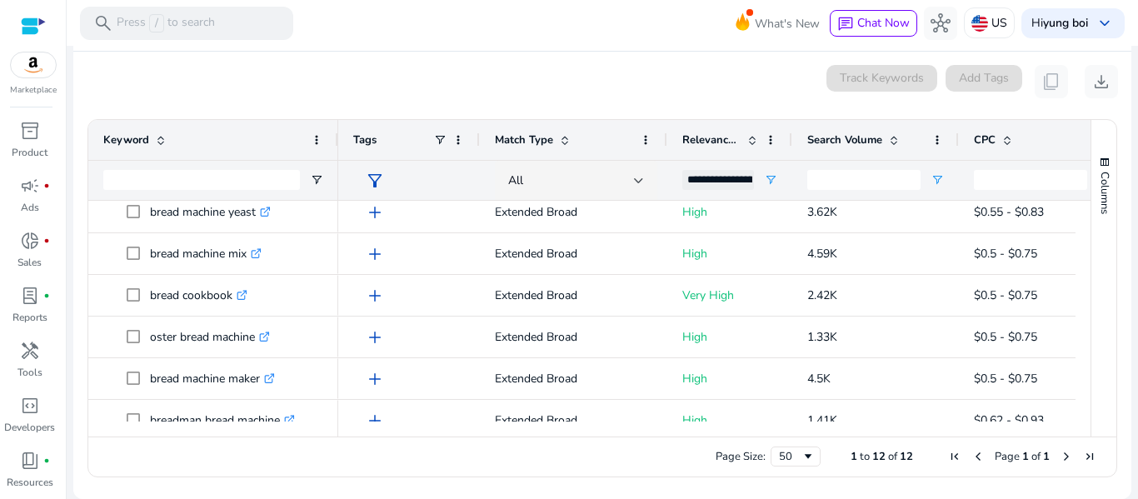
click at [312, 464] on div "Page Size: 50 1 to 12 of 12 Page 1 of 1" at bounding box center [602, 457] width 1028 height 40
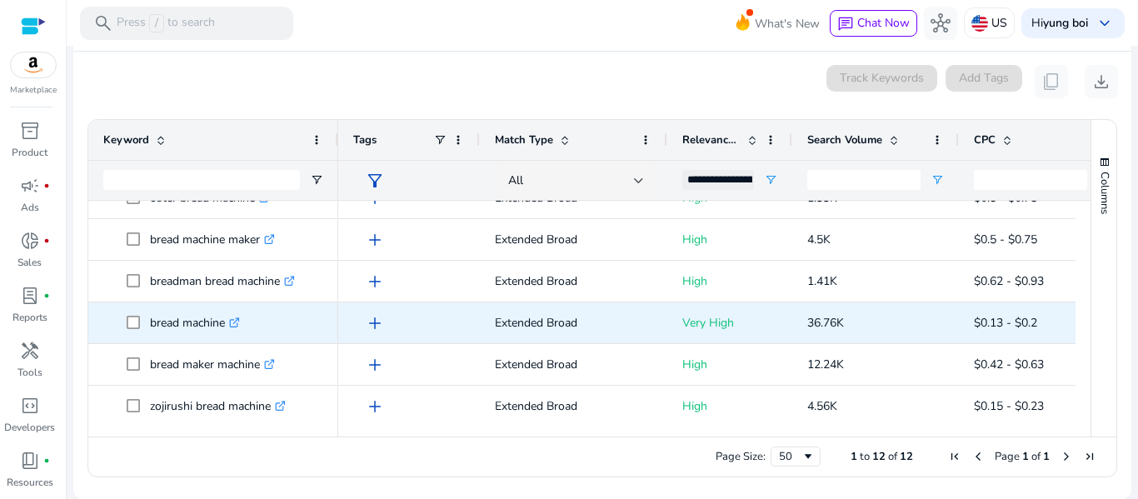
scroll to position [191, 0]
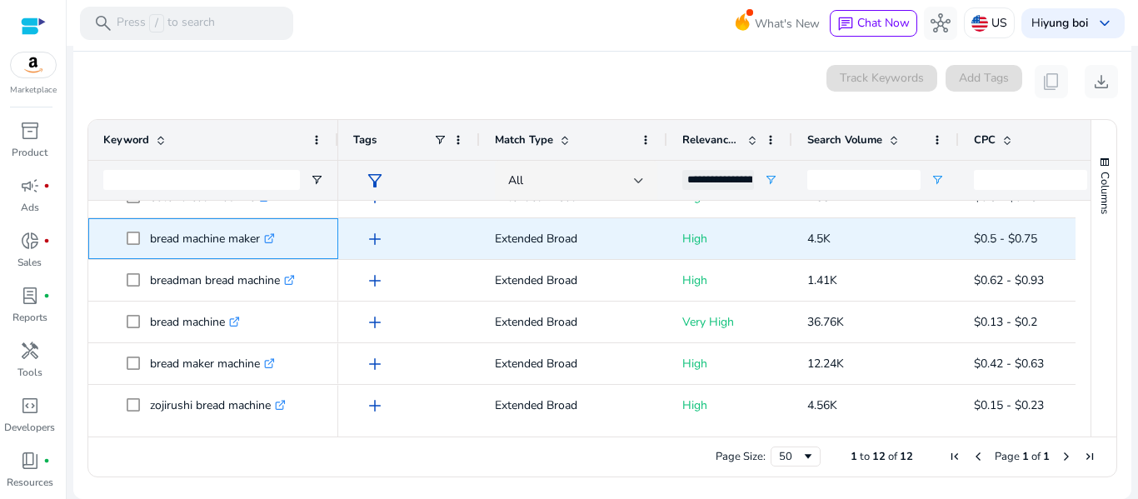
drag, startPoint x: 148, startPoint y: 235, endPoint x: 265, endPoint y: 237, distance: 117.5
click at [265, 237] on span "bread machine maker .st0{fill:#2c8af8}" at bounding box center [225, 239] width 197 height 34
copy span "bread machine maker"
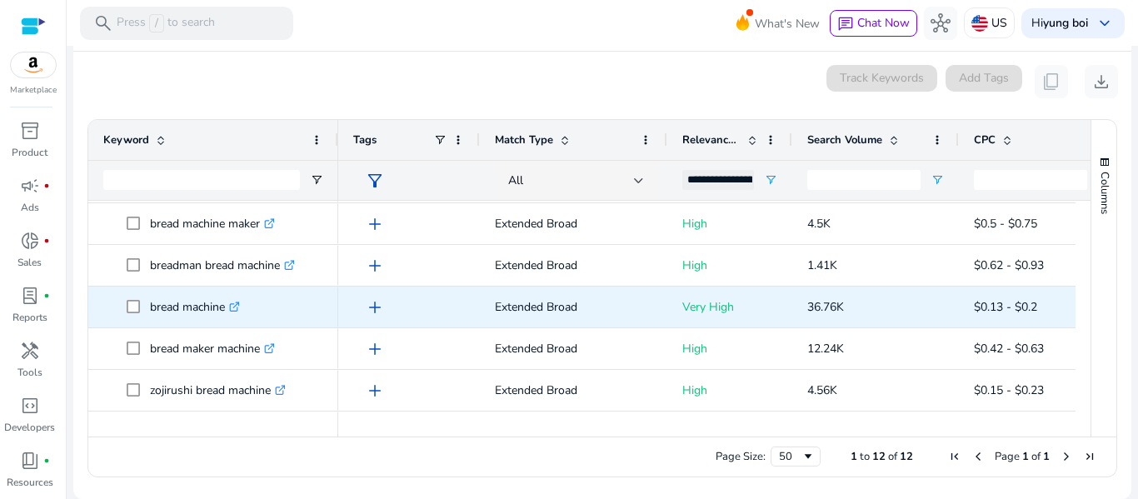
scroll to position [207, 0]
click at [442, 316] on div "add" at bounding box center [413, 306] width 103 height 31
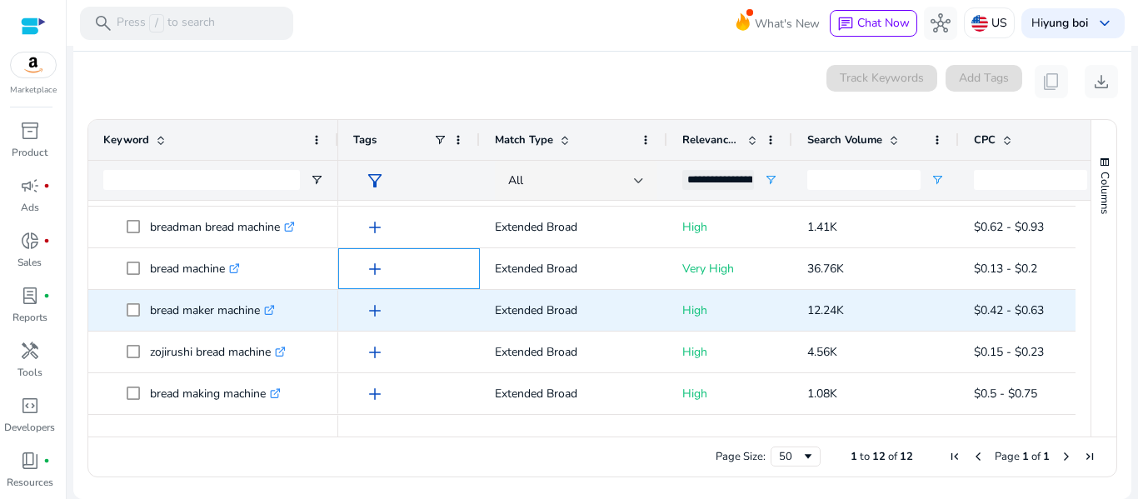
scroll to position [250, 0]
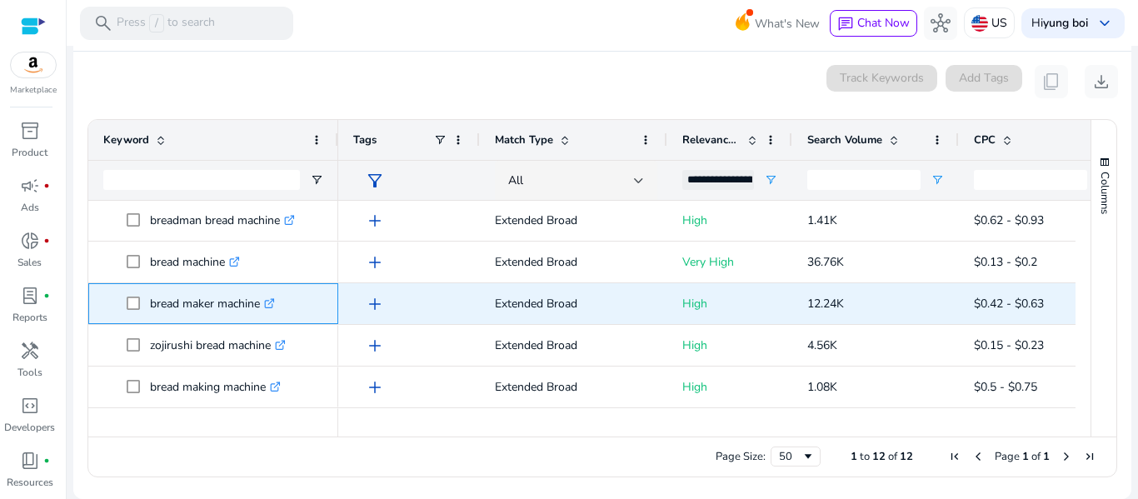
drag, startPoint x: 153, startPoint y: 304, endPoint x: 264, endPoint y: 308, distance: 111.7
click at [264, 308] on p "bread maker machine .st0{fill:#2c8af8}" at bounding box center [212, 304] width 125 height 34
copy p "bread maker machine"
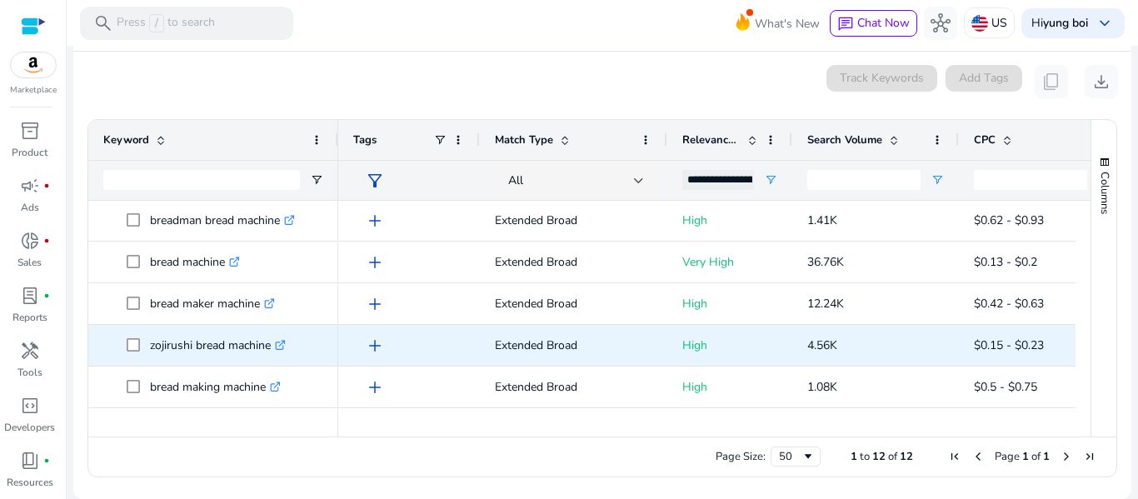
click at [154, 344] on p "zojirushi bread machine .st0{fill:#2c8af8}" at bounding box center [218, 345] width 136 height 34
copy p "zojirushi bread machine"
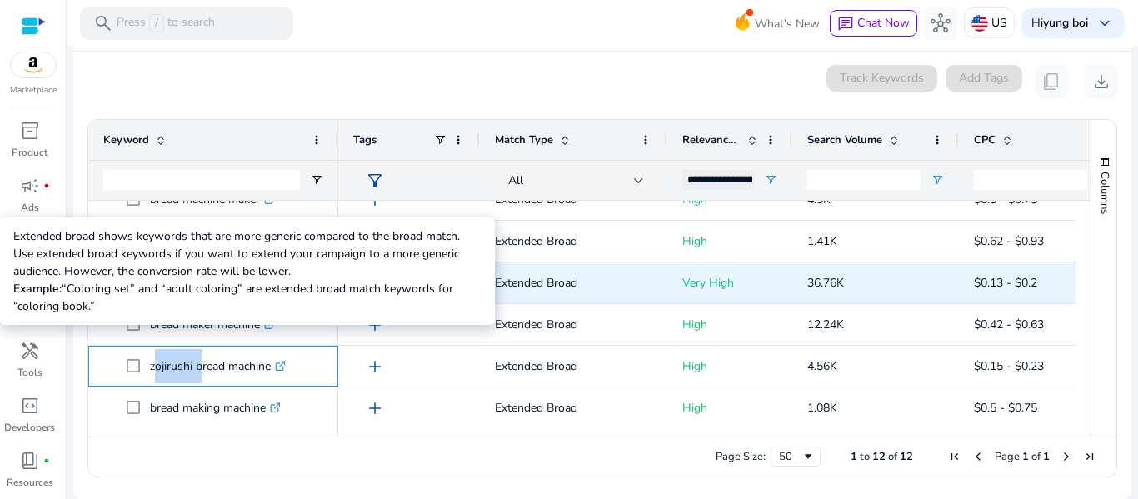
scroll to position [230, 0]
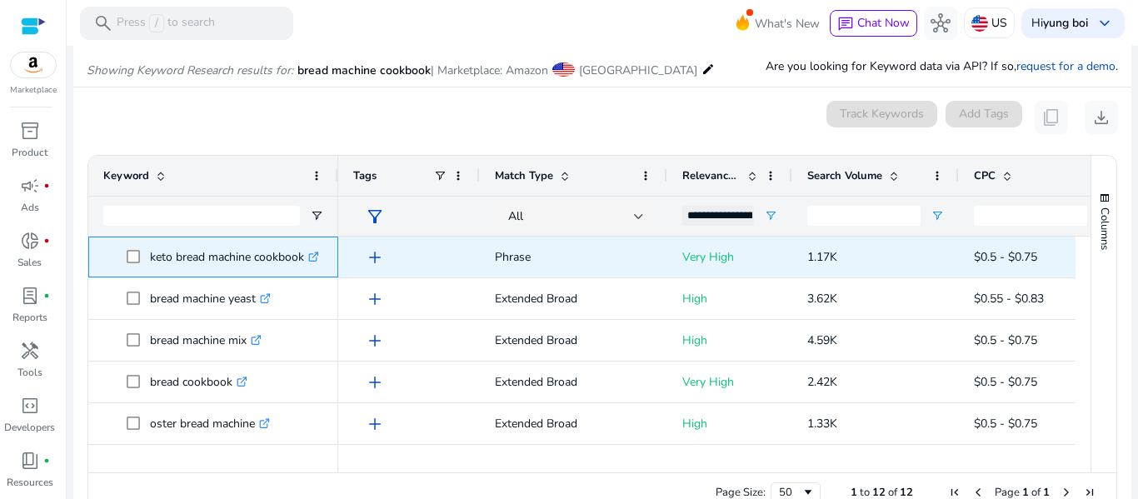
click at [143, 256] on span at bounding box center [138, 257] width 23 height 34
drag, startPoint x: 151, startPoint y: 256, endPoint x: 310, endPoint y: 260, distance: 159.2
click at [310, 260] on p "keto bread machine cookbook .st0{fill:#2c8af8}" at bounding box center [234, 257] width 169 height 34
copy p "keto bread machine cookbook"
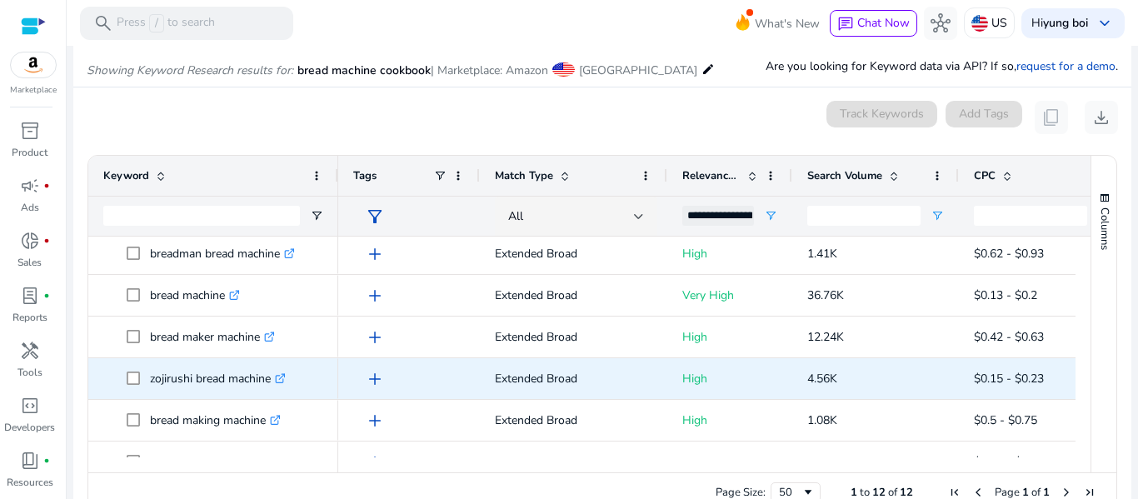
scroll to position [279, 0]
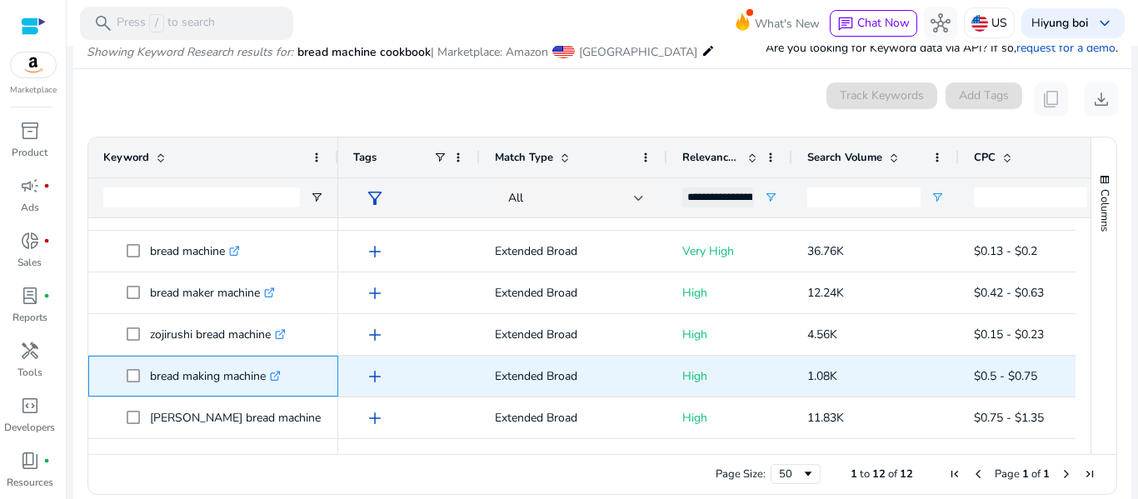
drag, startPoint x: 149, startPoint y: 370, endPoint x: 268, endPoint y: 382, distance: 118.9
click at [268, 382] on span "bread making machine .st0{fill:#2c8af8}" at bounding box center [225, 376] width 197 height 34
copy span "bread making machine"
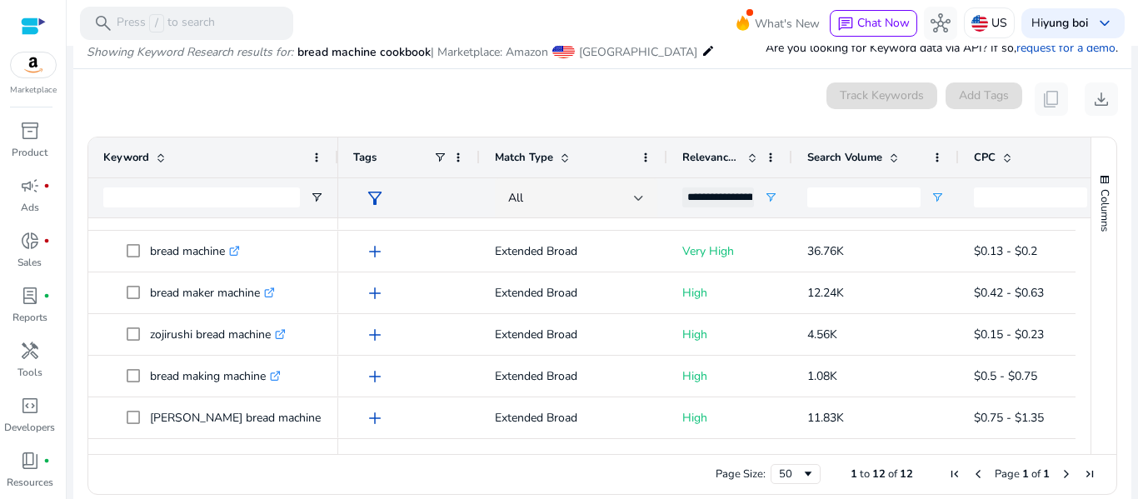
click at [502, 480] on div "Page Size: 50 1 to 12 of 12 Page 1 of 1" at bounding box center [602, 474] width 1028 height 40
click at [607, 479] on div "Page Size: 50 1 to 12 of 12 Page 1 of 1" at bounding box center [602, 474] width 1028 height 40
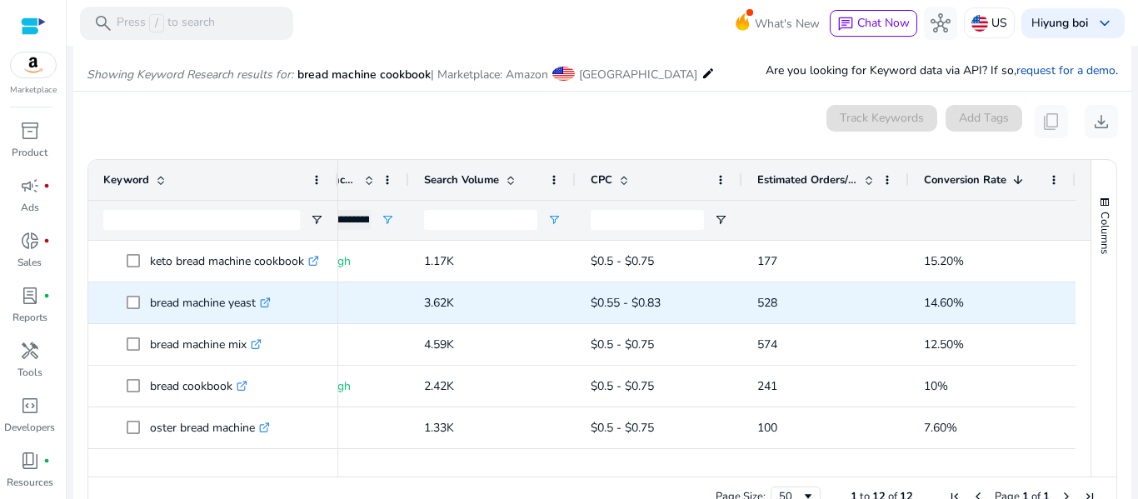
scroll to position [0, 303]
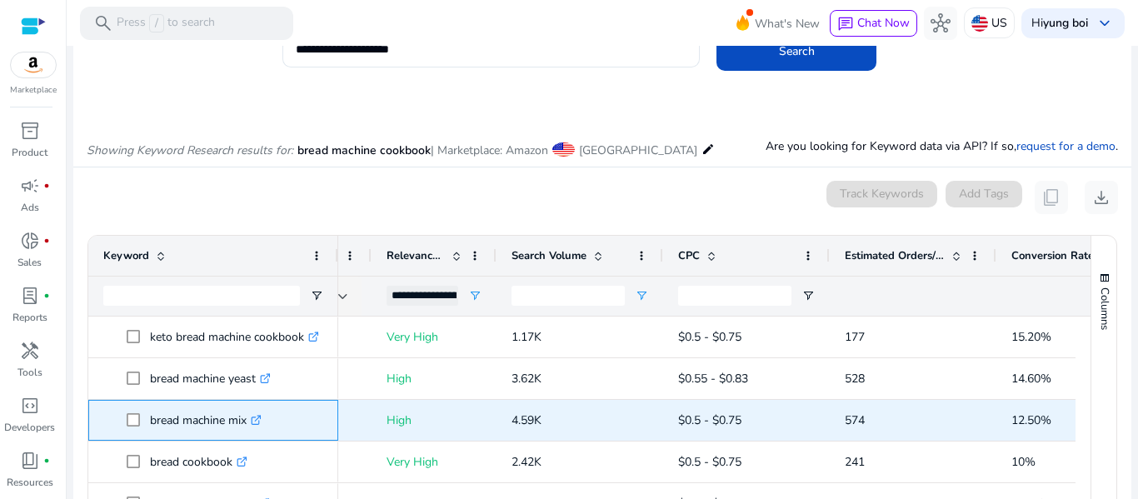
drag, startPoint x: 152, startPoint y: 418, endPoint x: 248, endPoint y: 418, distance: 95.8
click at [248, 418] on p "bread machine mix .st0{fill:#2c8af8}" at bounding box center [206, 420] width 112 height 34
copy p "bread machine mix"
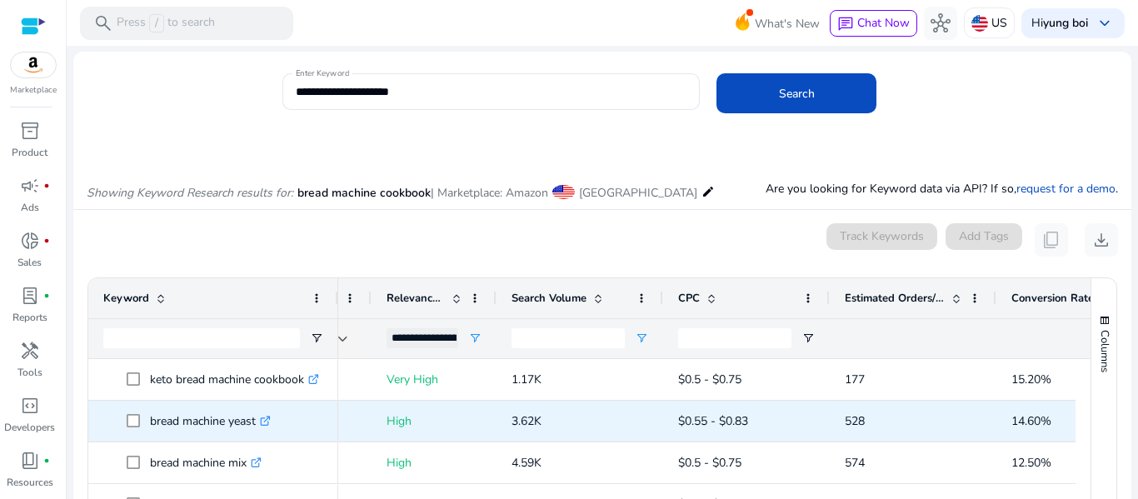
scroll to position [56, 0]
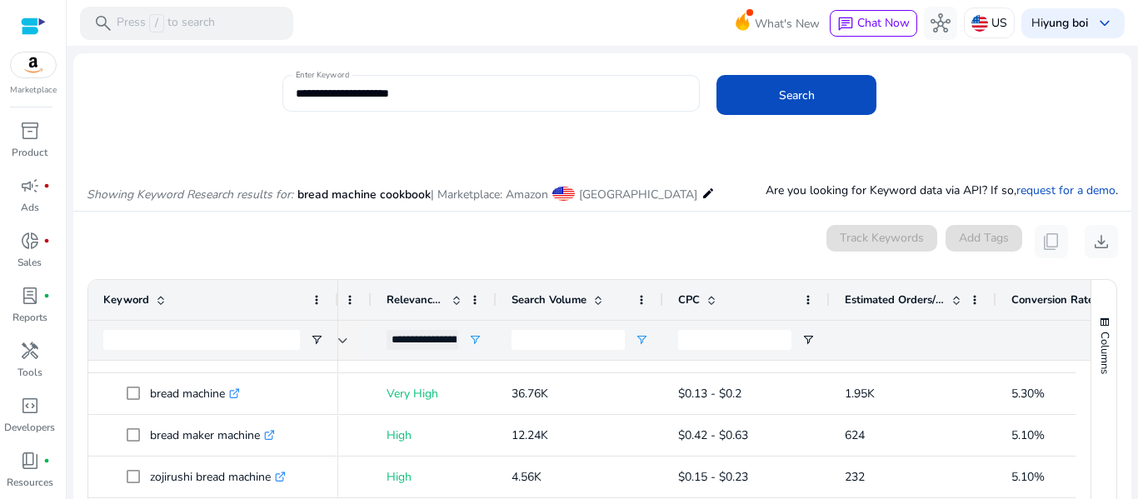
click at [476, 89] on input "**********" at bounding box center [492, 93] width 392 height 18
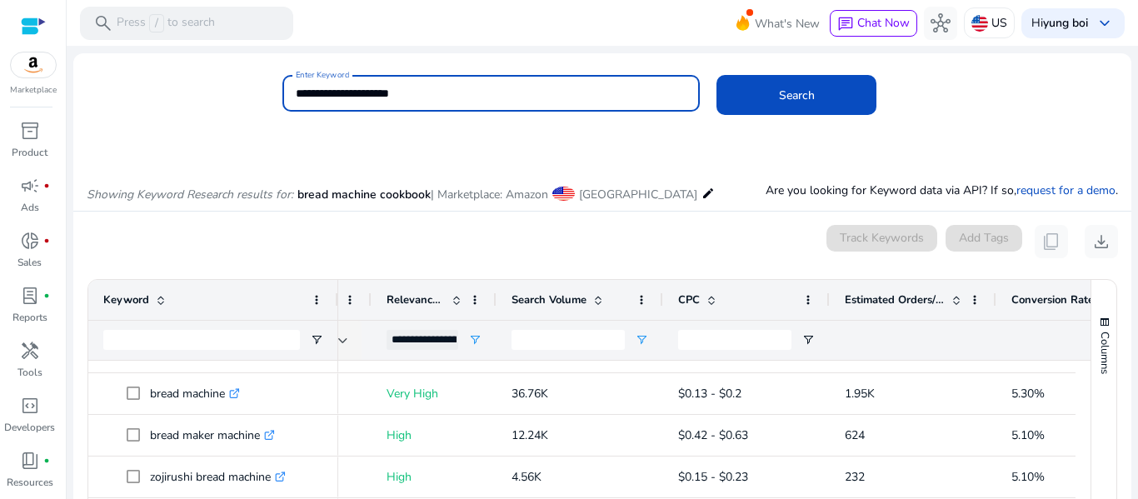
click at [476, 89] on input "**********" at bounding box center [492, 93] width 392 height 18
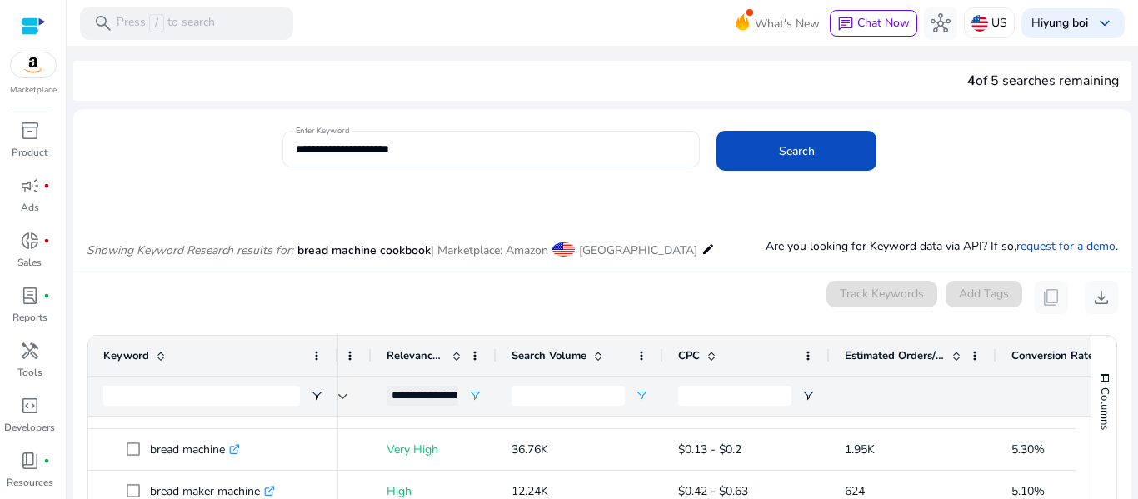
click at [403, 146] on input "**********" at bounding box center [492, 149] width 392 height 18
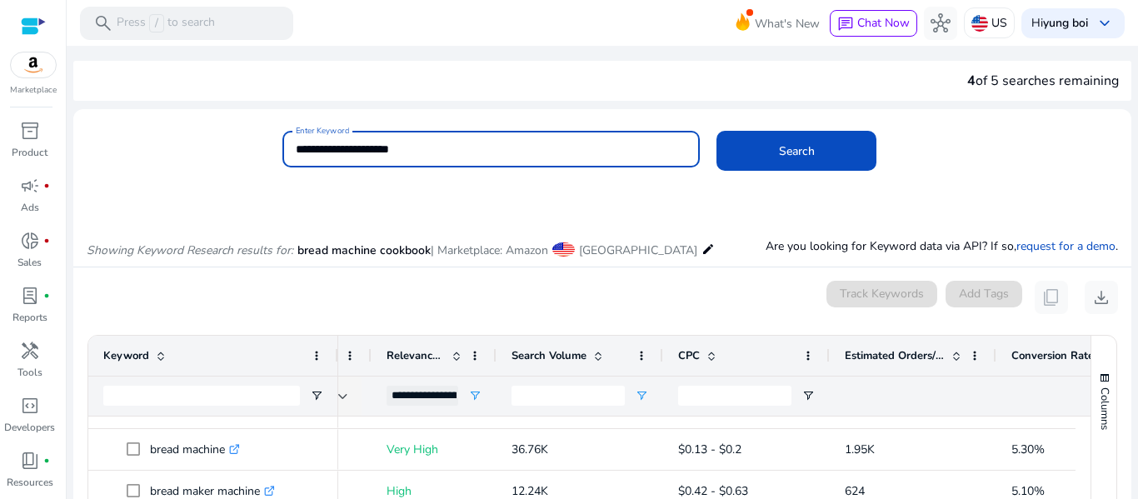
click at [398, 148] on input "**********" at bounding box center [492, 149] width 392 height 18
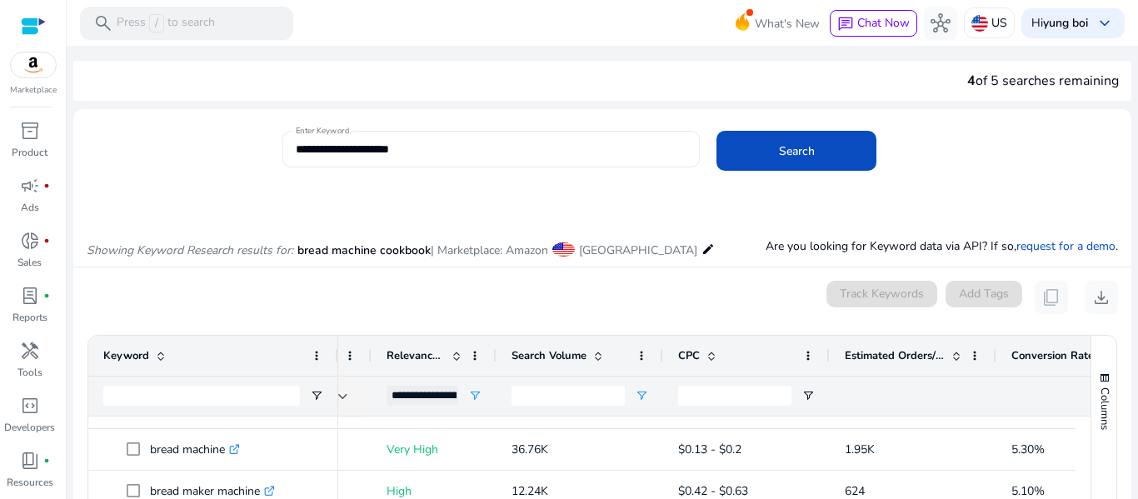
click at [423, 153] on input "**********" at bounding box center [492, 149] width 392 height 18
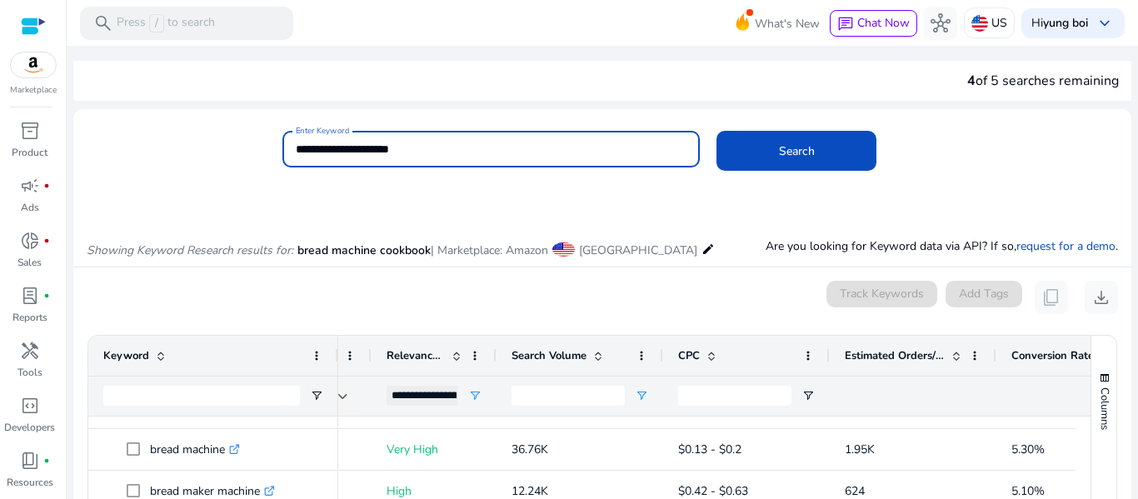
click at [423, 153] on input "**********" at bounding box center [492, 149] width 392 height 18
paste input
type input "**********"
click at [717, 131] on button "Search" at bounding box center [797, 151] width 160 height 40
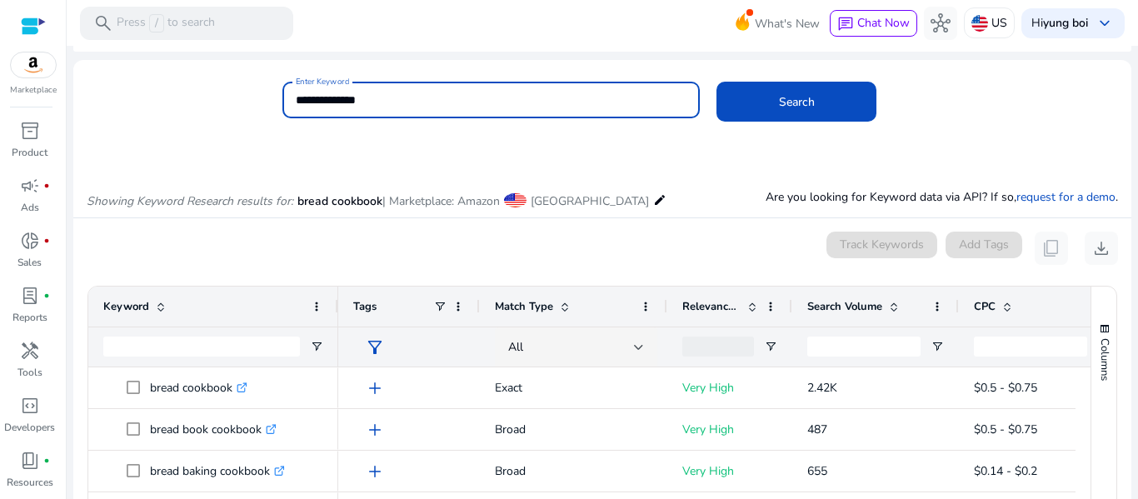
scroll to position [194, 0]
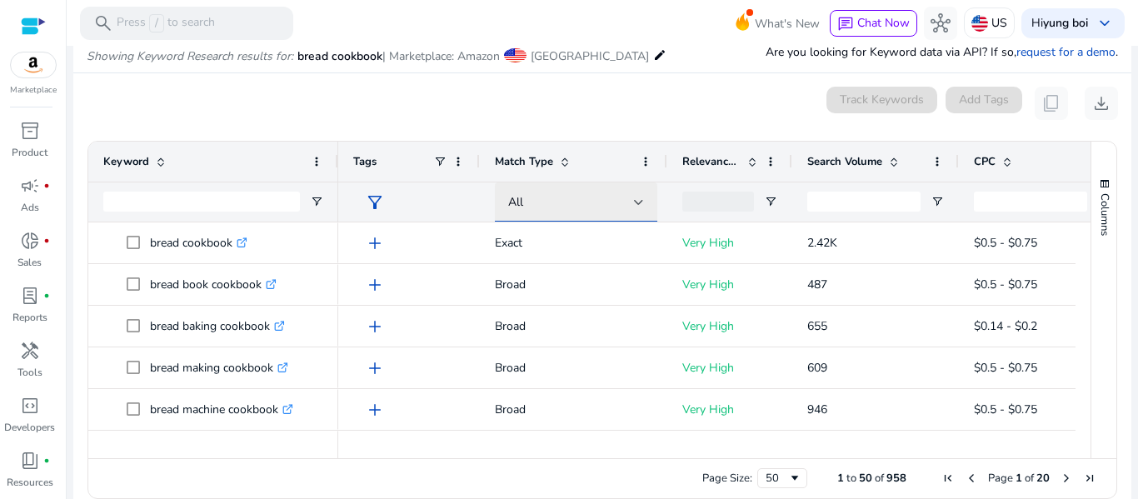
click at [595, 197] on div "All" at bounding box center [571, 202] width 126 height 18
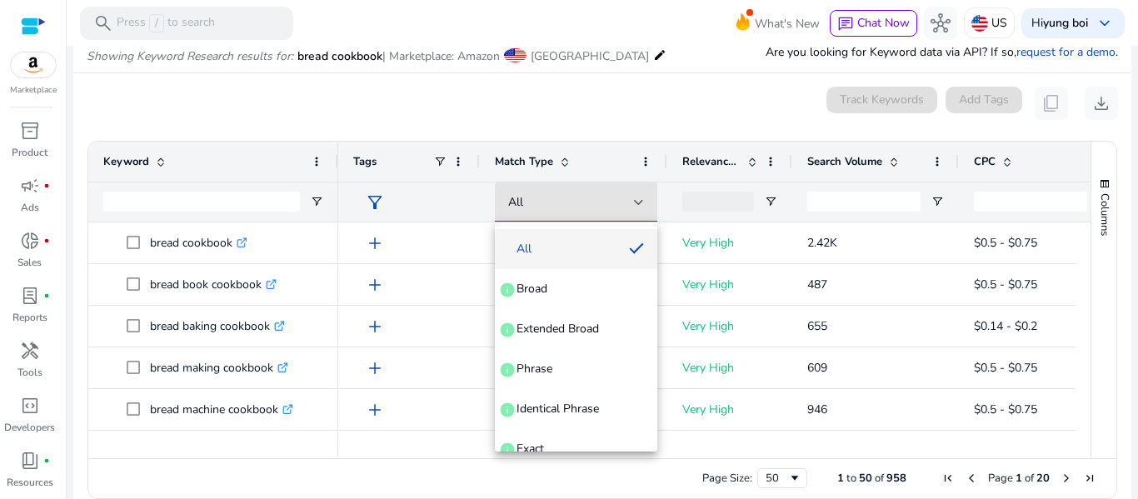
click at [745, 198] on div at bounding box center [569, 249] width 1138 height 499
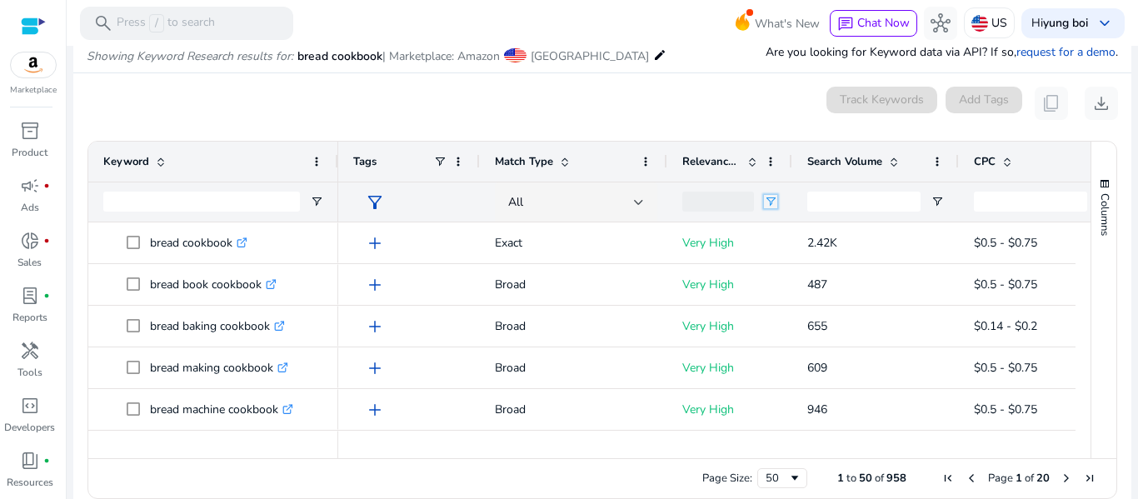
click at [768, 198] on span "Open Filter Menu" at bounding box center [770, 201] width 13 height 13
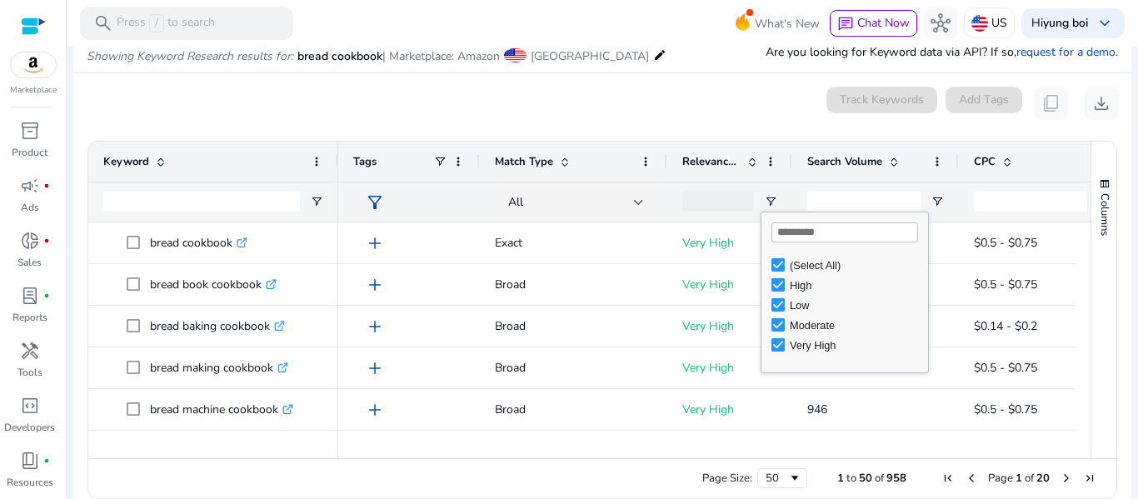
click at [794, 270] on div "(Select All)" at bounding box center [856, 265] width 133 height 13
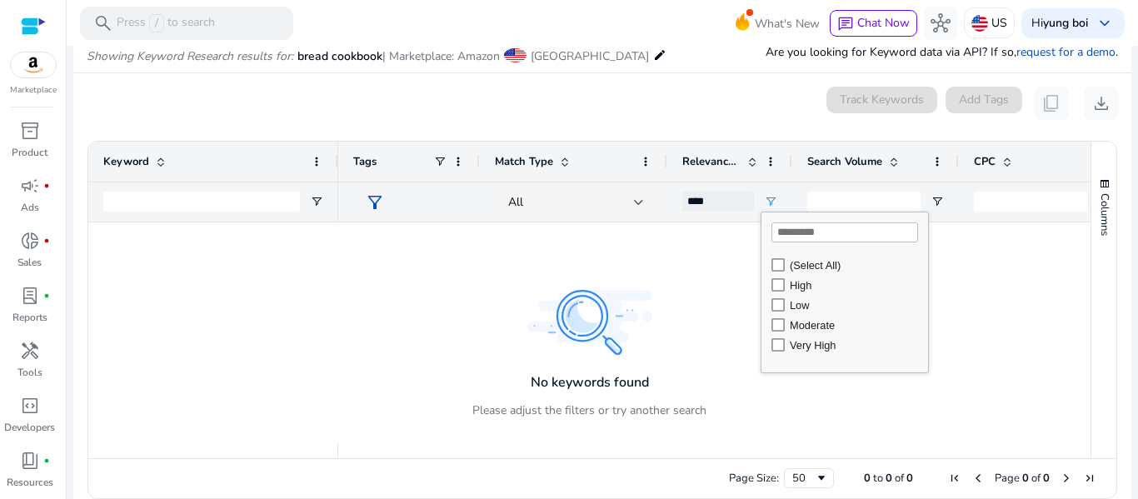
click at [791, 288] on div "High" at bounding box center [856, 285] width 133 height 13
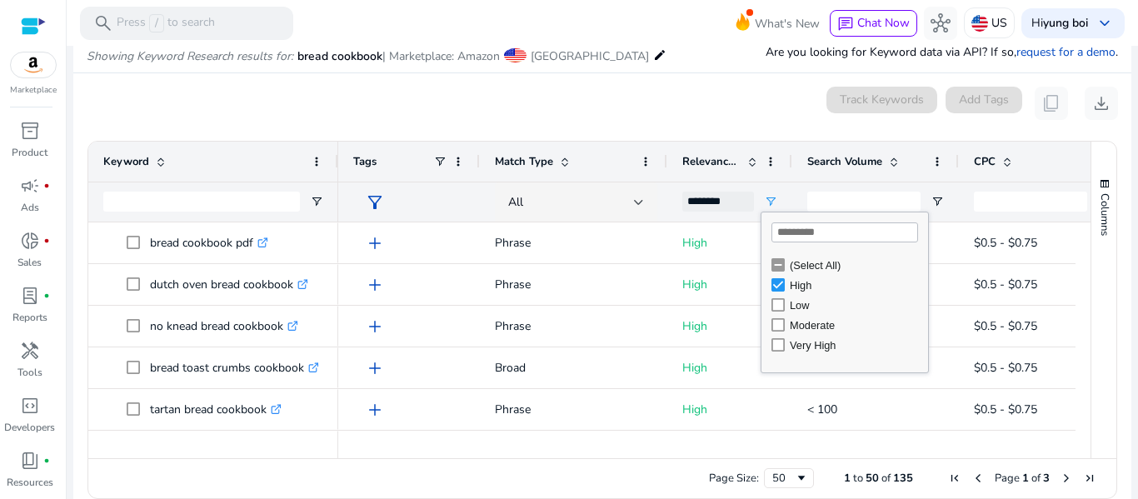
click at [798, 343] on div "Very High" at bounding box center [856, 345] width 133 height 13
type input "**********"
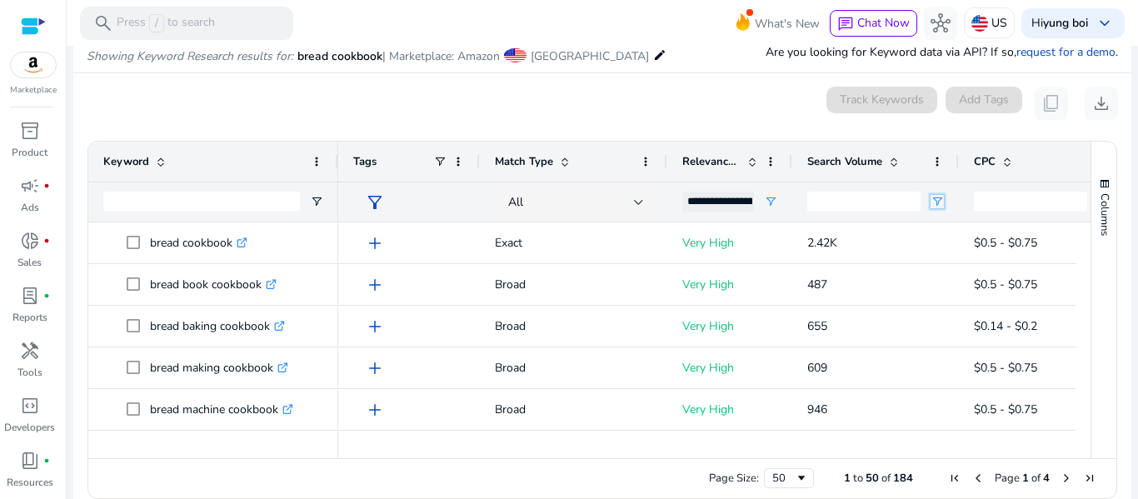
click at [937, 195] on span "Open Filter Menu" at bounding box center [937, 201] width 13 height 13
click at [969, 236] on div "Equals" at bounding box center [998, 233] width 102 height 13
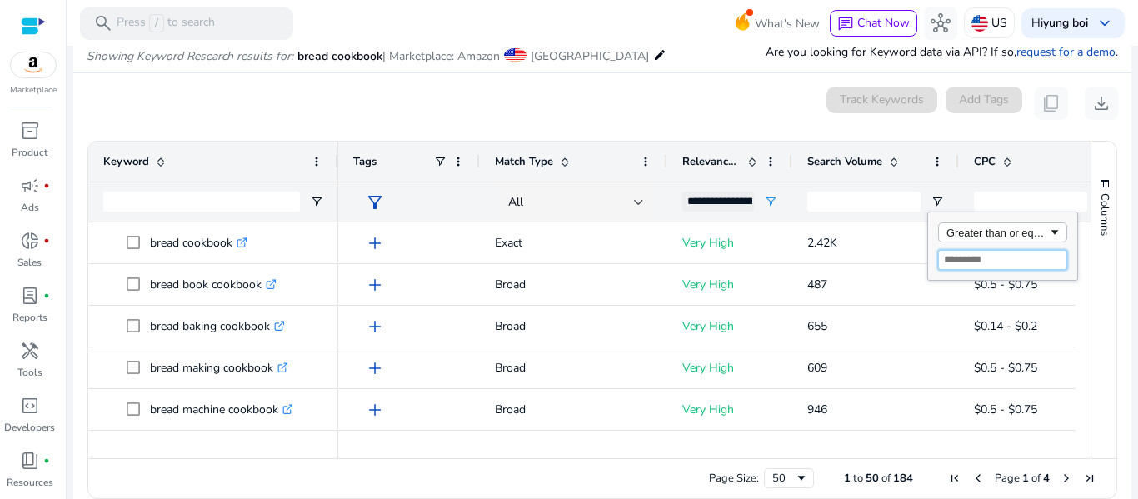
click at [962, 260] on input "Filter Value" at bounding box center [1002, 260] width 129 height 20
type input "*"
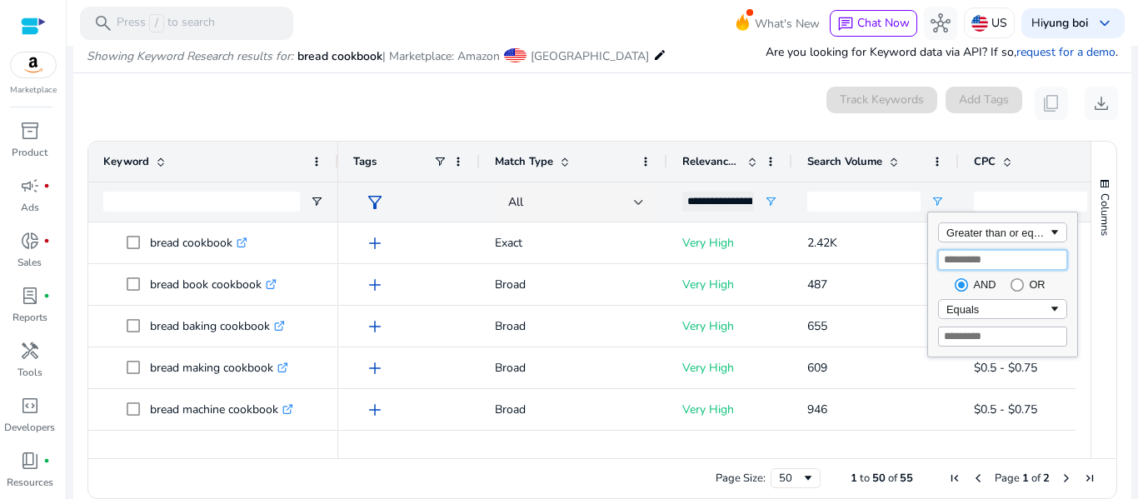
type input "****"
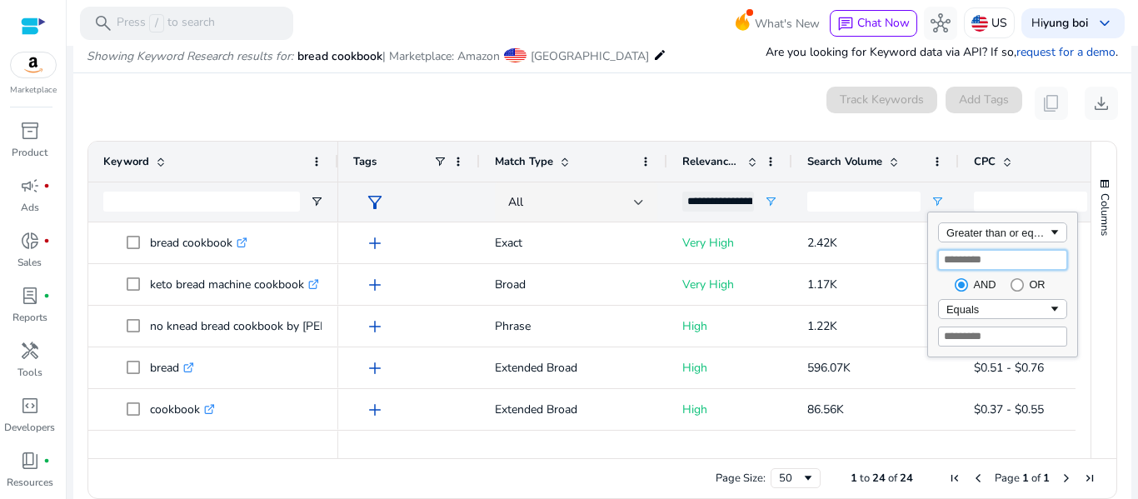
type input "****"
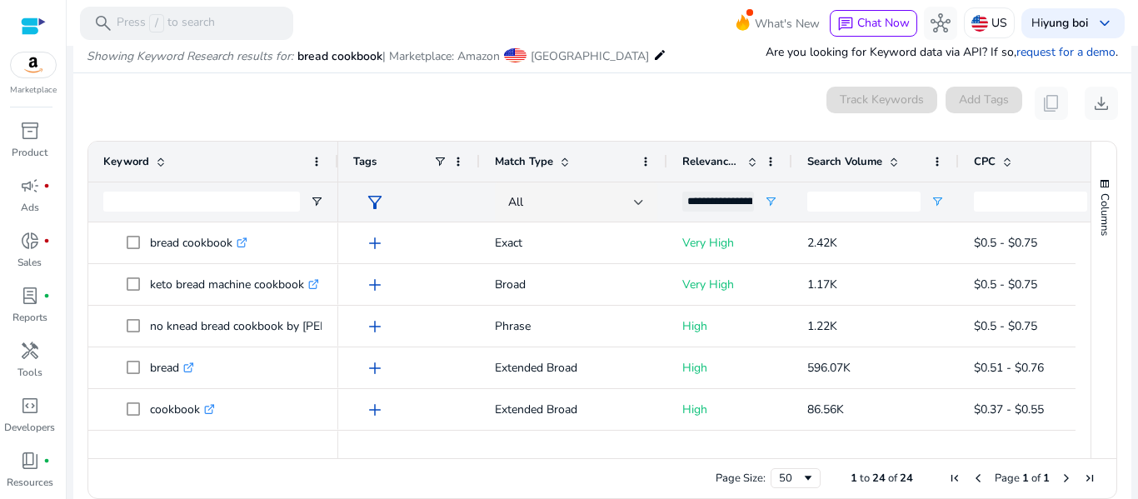
click at [1015, 178] on div "CPC" at bounding box center [1042, 162] width 137 height 40
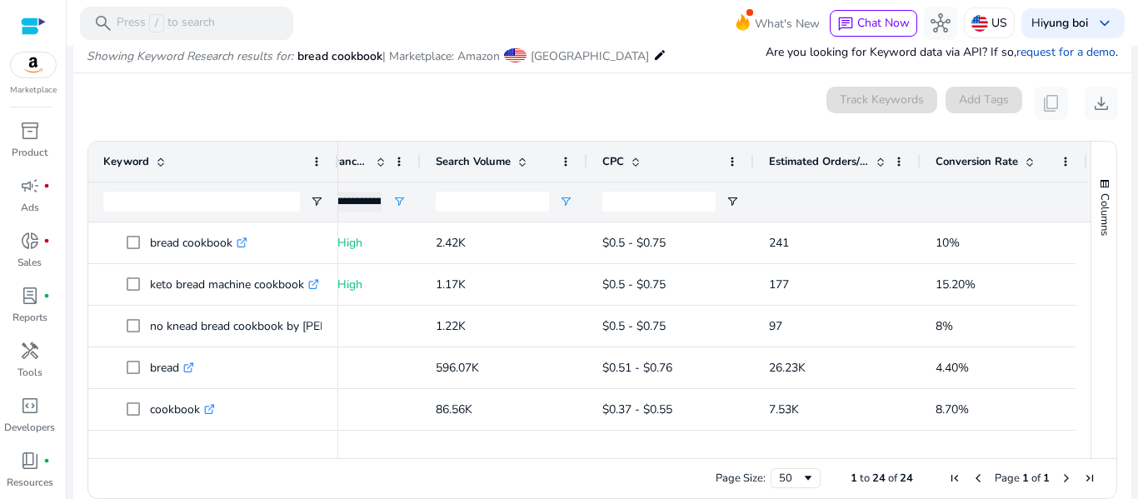
scroll to position [0, 0]
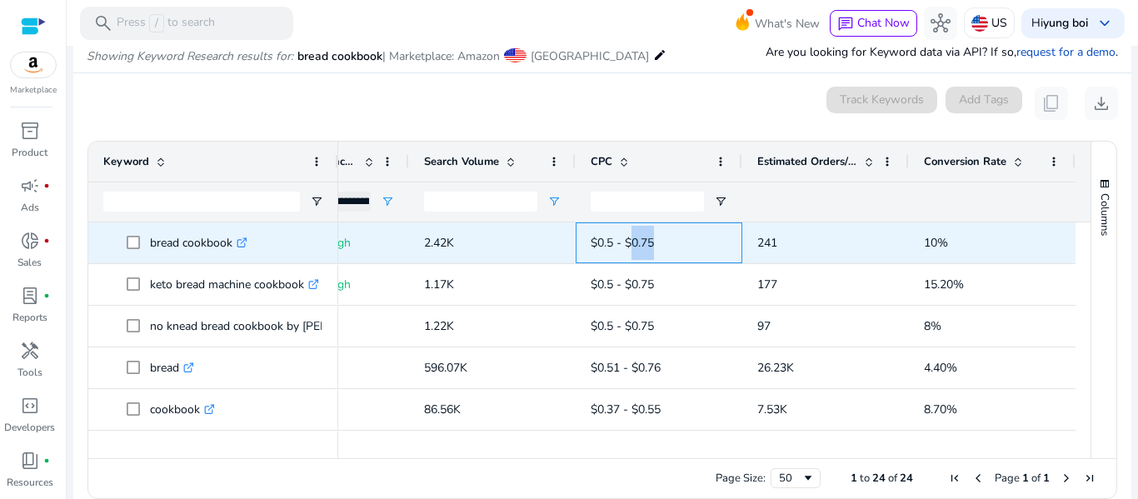
drag, startPoint x: 625, startPoint y: 244, endPoint x: 657, endPoint y: 243, distance: 31.7
click at [657, 243] on span "$0.5 - $0.75" at bounding box center [659, 243] width 137 height 34
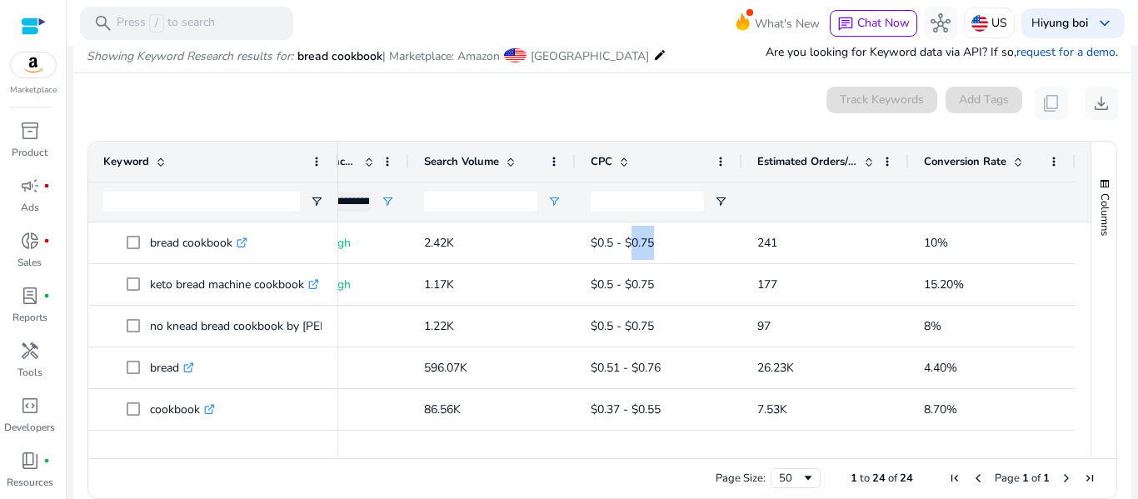
click at [858, 201] on div at bounding box center [826, 202] width 137 height 39
click at [973, 167] on span "Conversion Rate" at bounding box center [965, 161] width 83 height 15
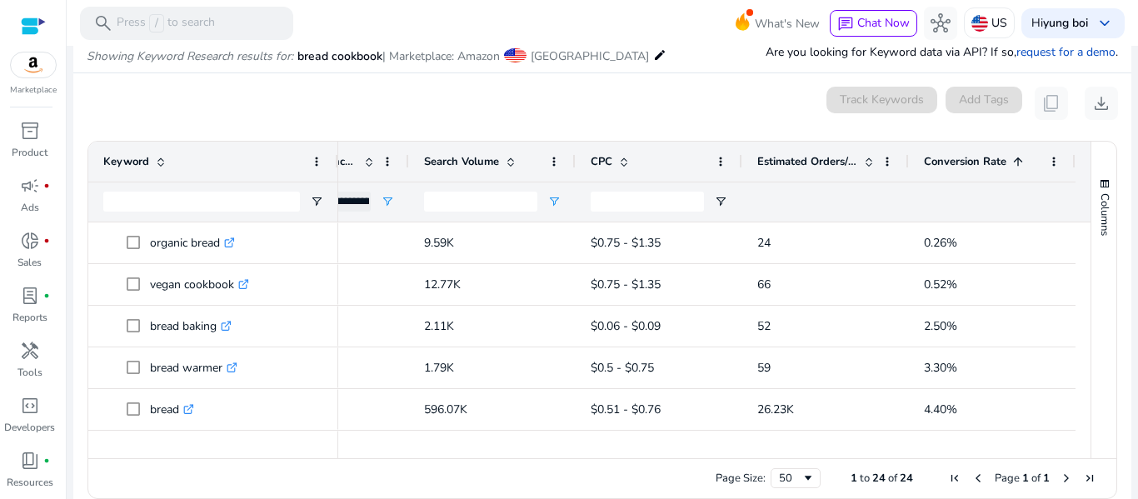
click at [973, 167] on span "Conversion Rate" at bounding box center [965, 161] width 83 height 15
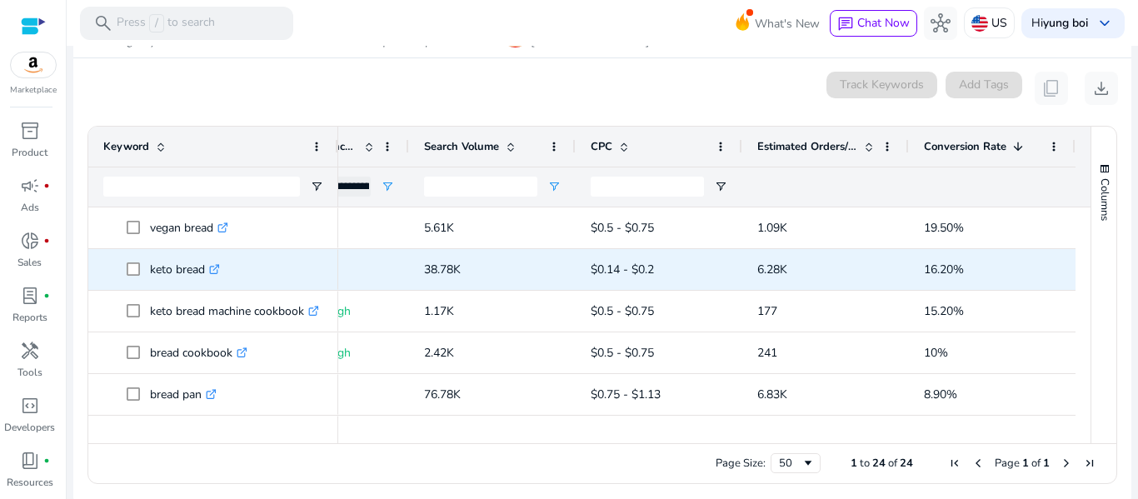
scroll to position [216, 0]
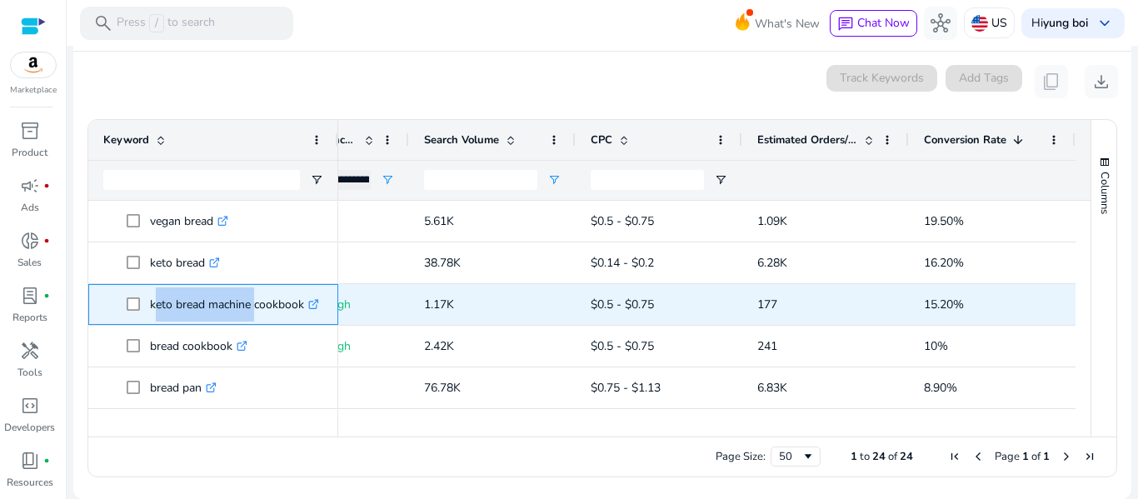
drag, startPoint x: 151, startPoint y: 305, endPoint x: 250, endPoint y: 303, distance: 99.2
click at [250, 303] on p "keto bread machine cookbook .st0{fill:#2c8af8}" at bounding box center [234, 305] width 169 height 34
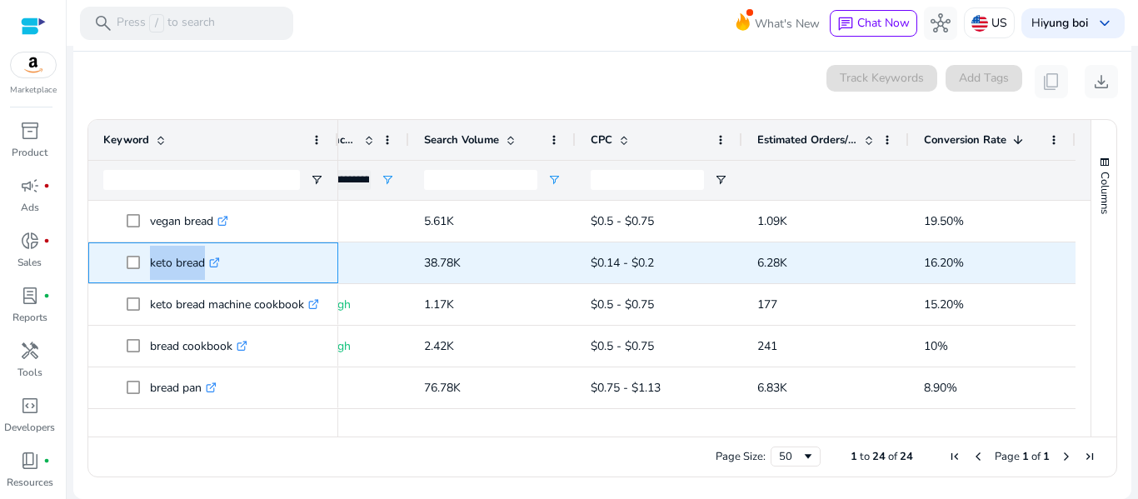
drag, startPoint x: 149, startPoint y: 264, endPoint x: 197, endPoint y: 266, distance: 47.5
click at [197, 266] on span "keto bread .st0{fill:#2c8af8}" at bounding box center [225, 263] width 197 height 34
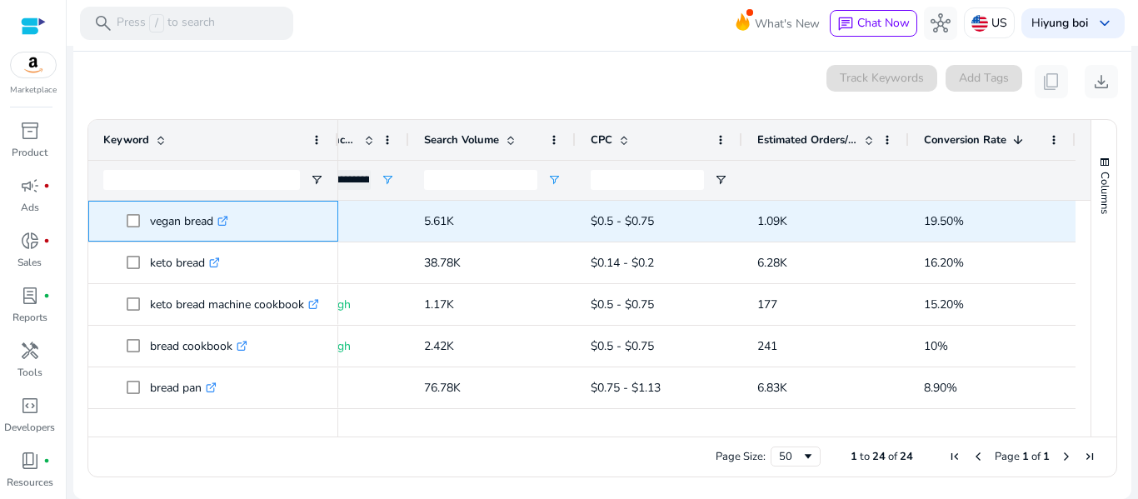
click at [155, 217] on p "vegan bread .st0{fill:#2c8af8}" at bounding box center [189, 221] width 78 height 34
copy p "vegan bread"
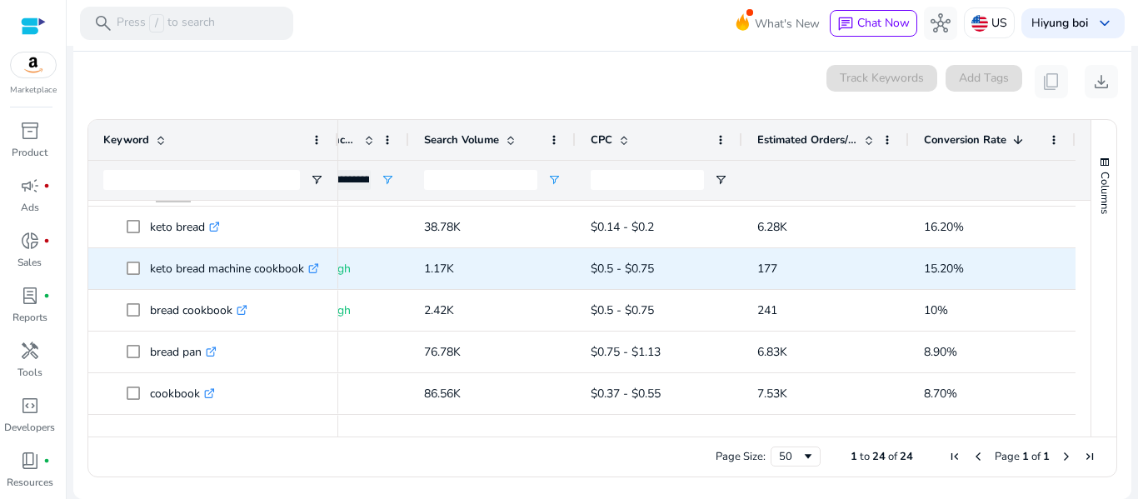
scroll to position [37, 0]
click at [252, 285] on div "keto bread machine cookbook .st0{fill:#2c8af8}" at bounding box center [213, 267] width 220 height 39
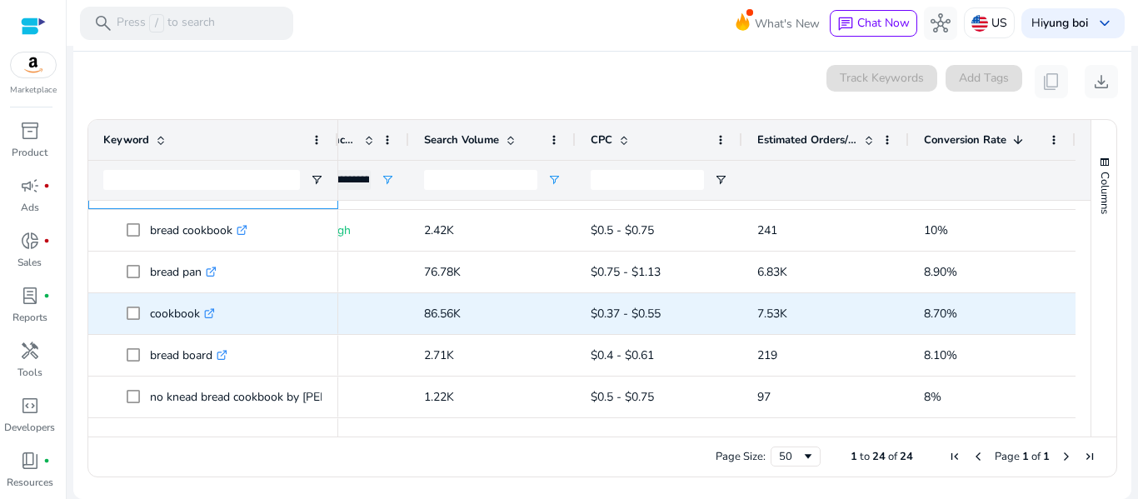
scroll to position [117, 0]
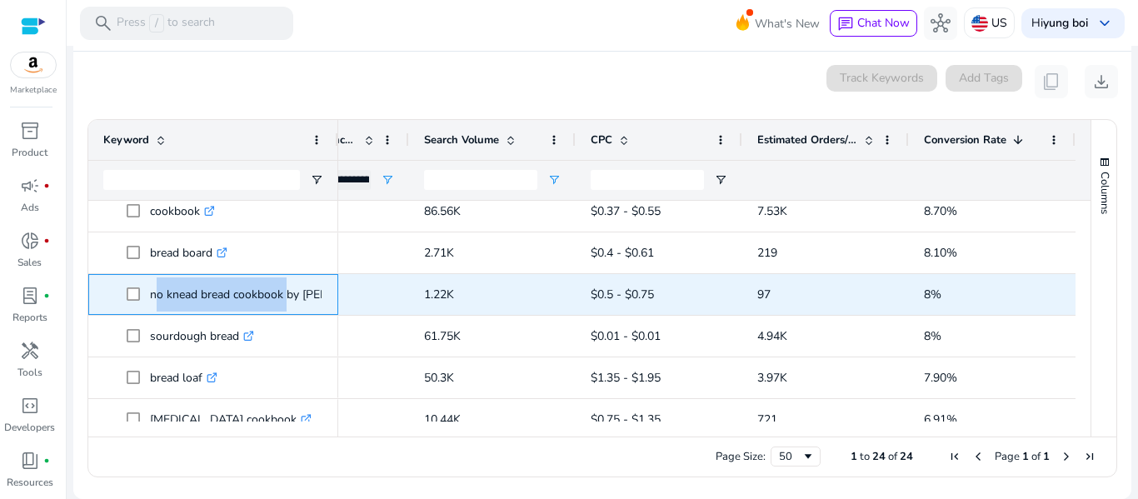
drag, startPoint x: 283, startPoint y: 296, endPoint x: 152, endPoint y: 291, distance: 130.9
click at [152, 291] on p "no knead bread cookbook by [PERSON_NAME] .st0{fill:#2c8af8}" at bounding box center [280, 295] width 260 height 34
copy p "no knead bread cookbook"
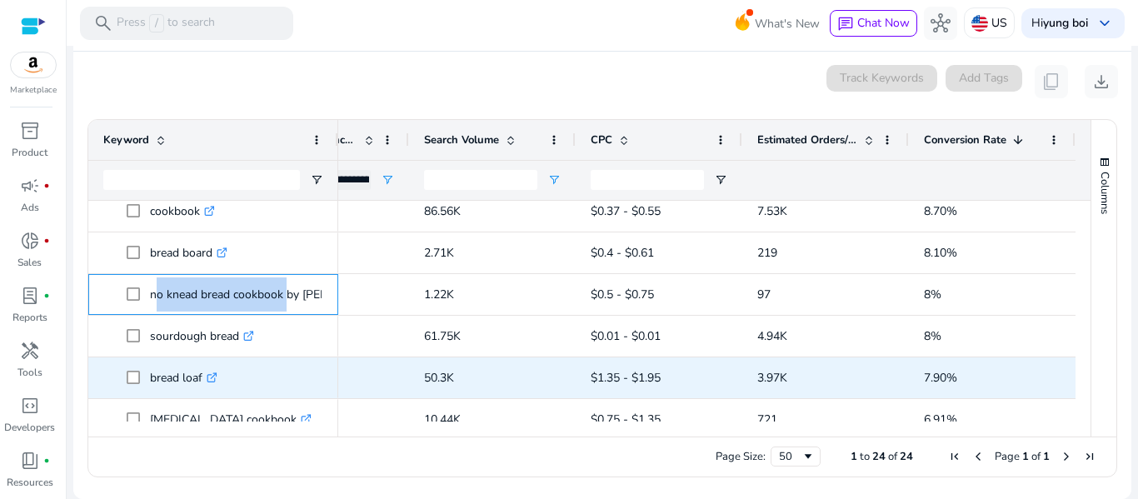
scroll to position [268, 0]
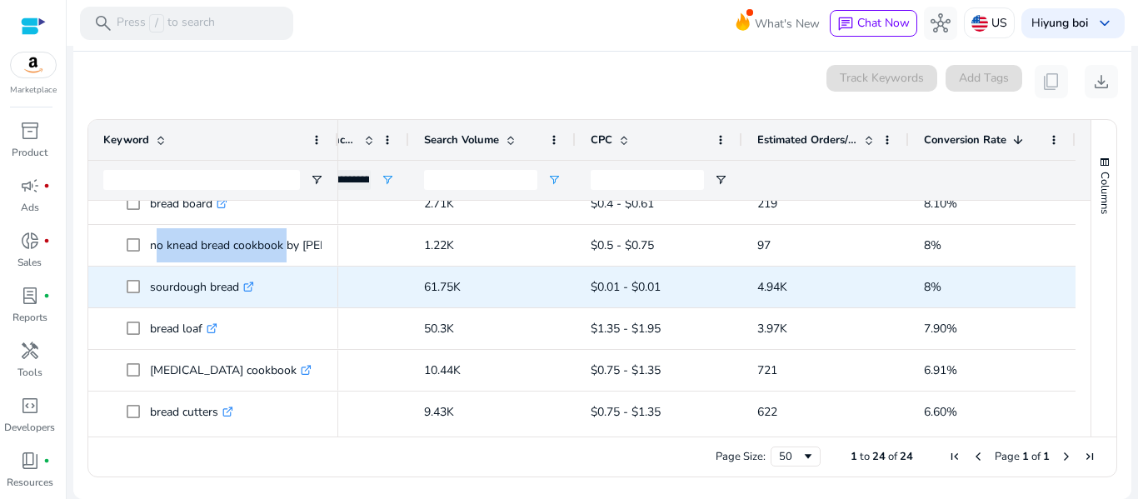
click at [189, 288] on p "sourdough bread .st0{fill:#2c8af8}" at bounding box center [202, 287] width 104 height 34
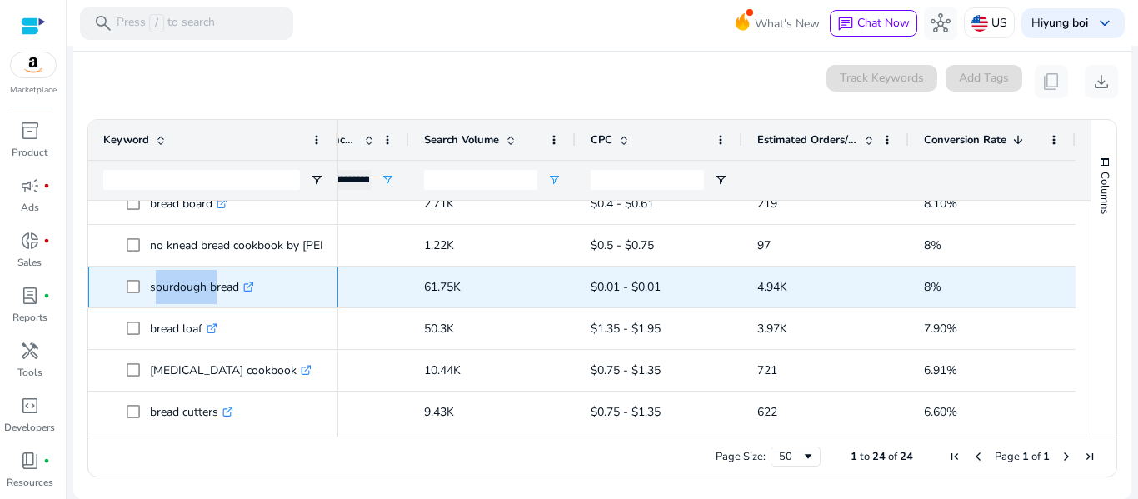
click at [189, 288] on p "sourdough bread .st0{fill:#2c8af8}" at bounding box center [202, 287] width 104 height 34
copy p "sourdough bread"
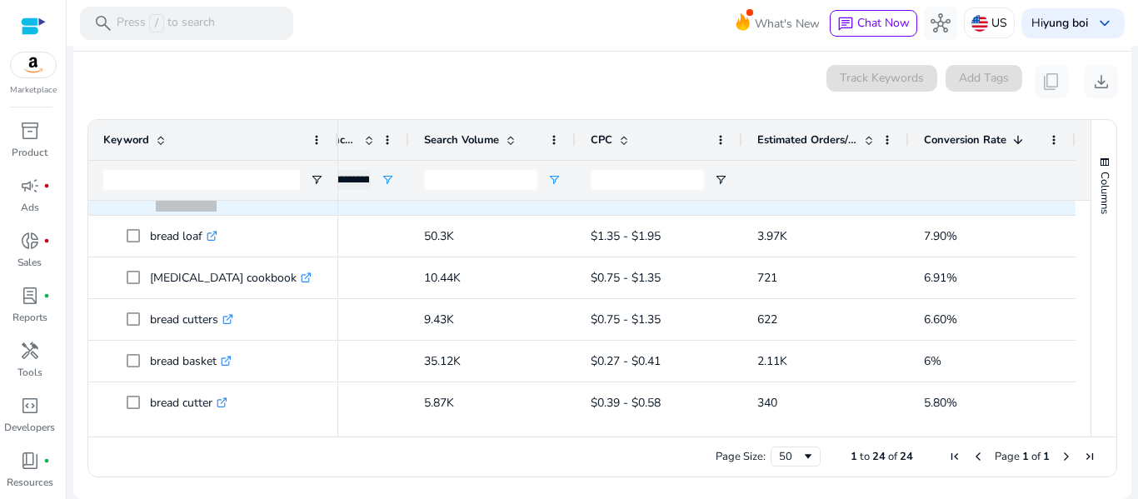
scroll to position [361, 0]
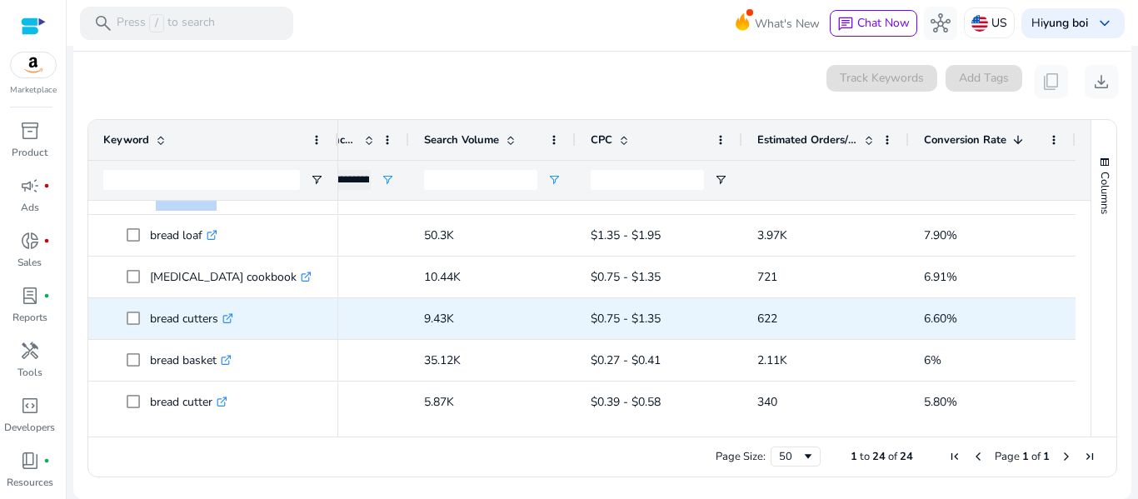
click at [334, 305] on div "bread cutters .st0{fill:#2c8af8}" at bounding box center [213, 318] width 250 height 41
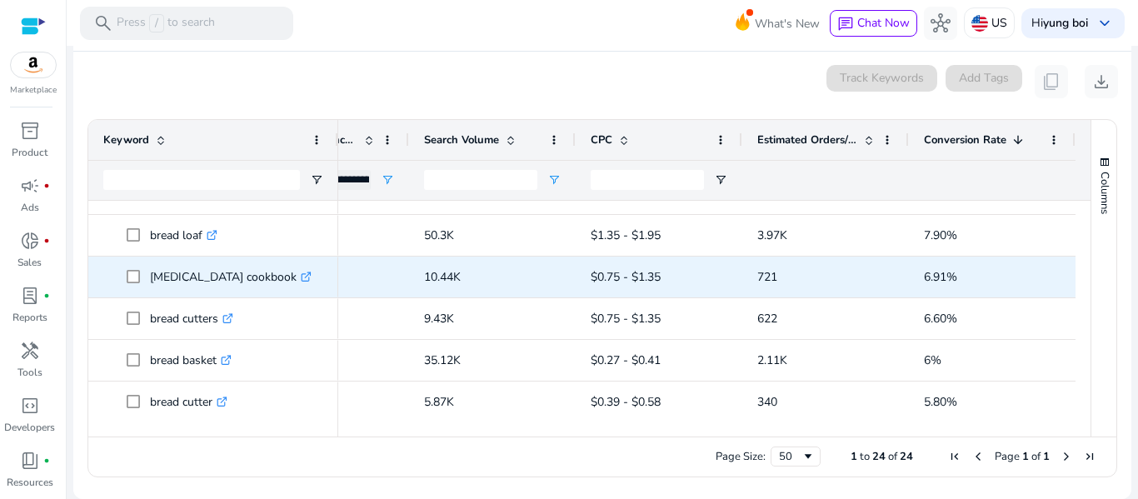
click at [188, 280] on p "[MEDICAL_DATA] cookbook .st0{fill:#2c8af8}" at bounding box center [231, 277] width 162 height 34
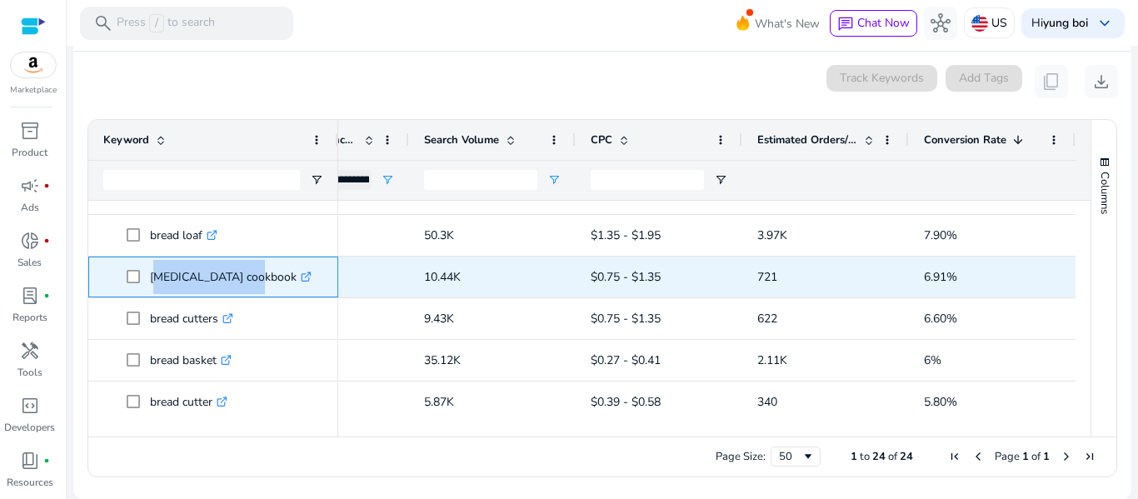
click at [188, 280] on p "[MEDICAL_DATA] cookbook .st0{fill:#2c8af8}" at bounding box center [231, 277] width 162 height 34
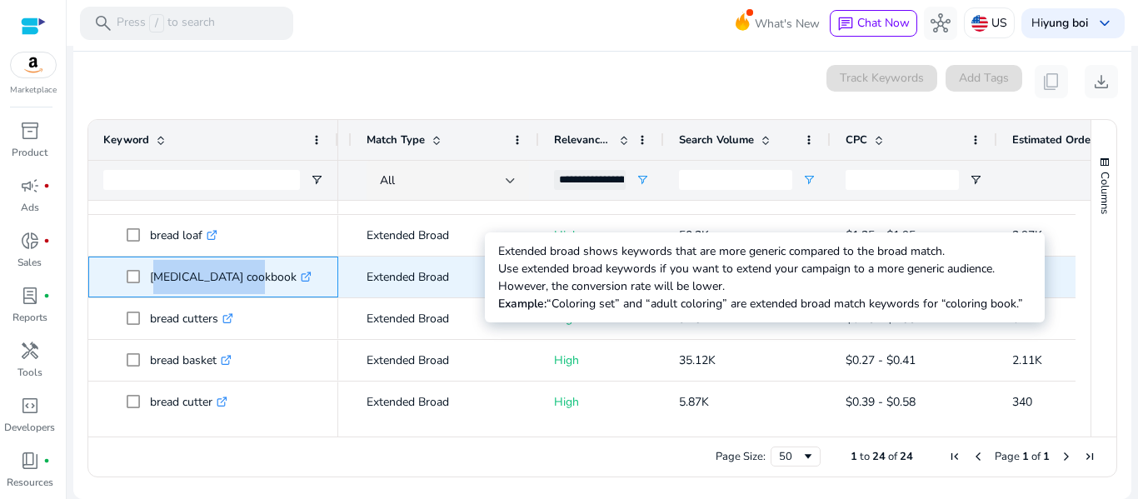
scroll to position [0, 124]
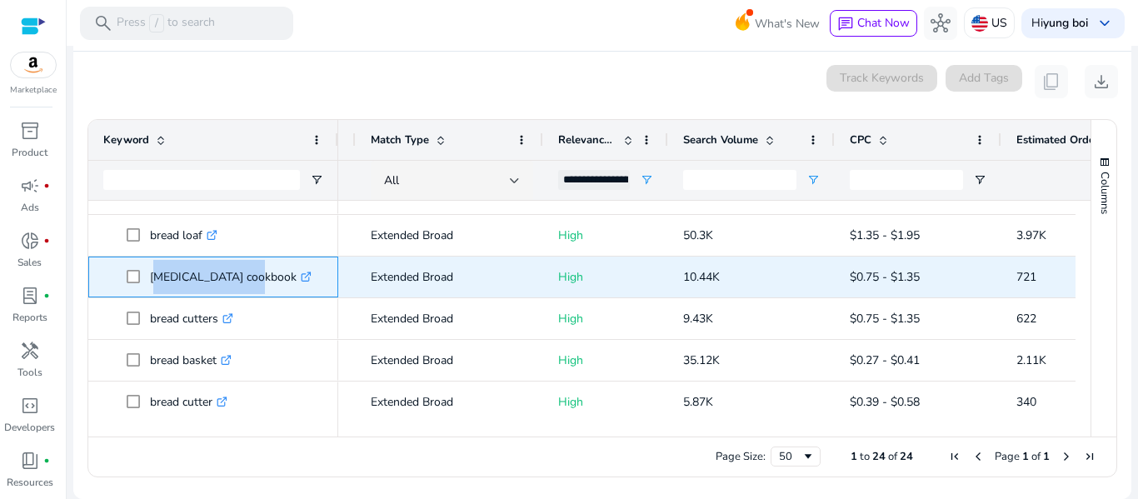
copy p "[MEDICAL_DATA] cookbook"
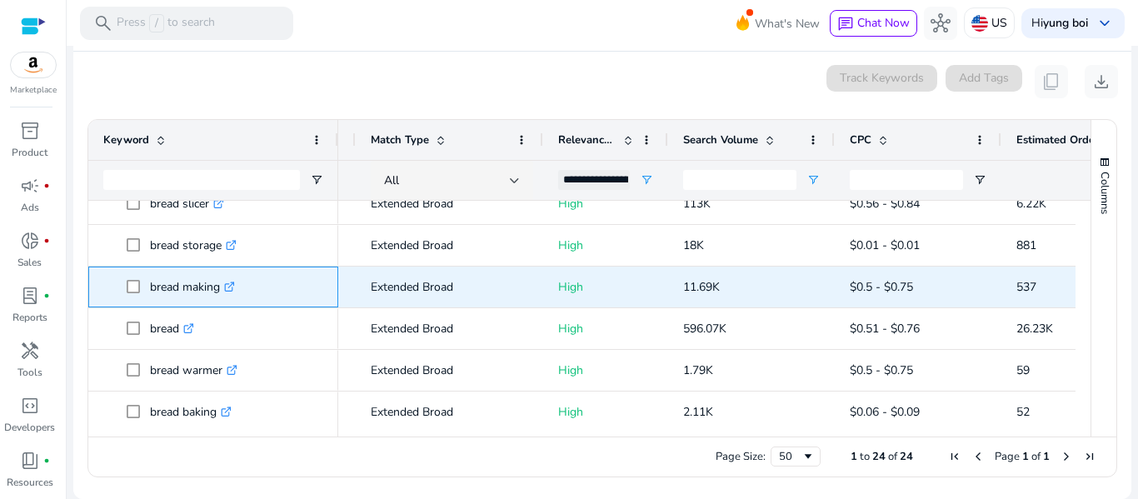
drag, startPoint x: 153, startPoint y: 287, endPoint x: 224, endPoint y: 285, distance: 71.7
click at [224, 285] on p "bread making .st0{fill:#2c8af8}" at bounding box center [192, 287] width 85 height 34
copy p "bread making"
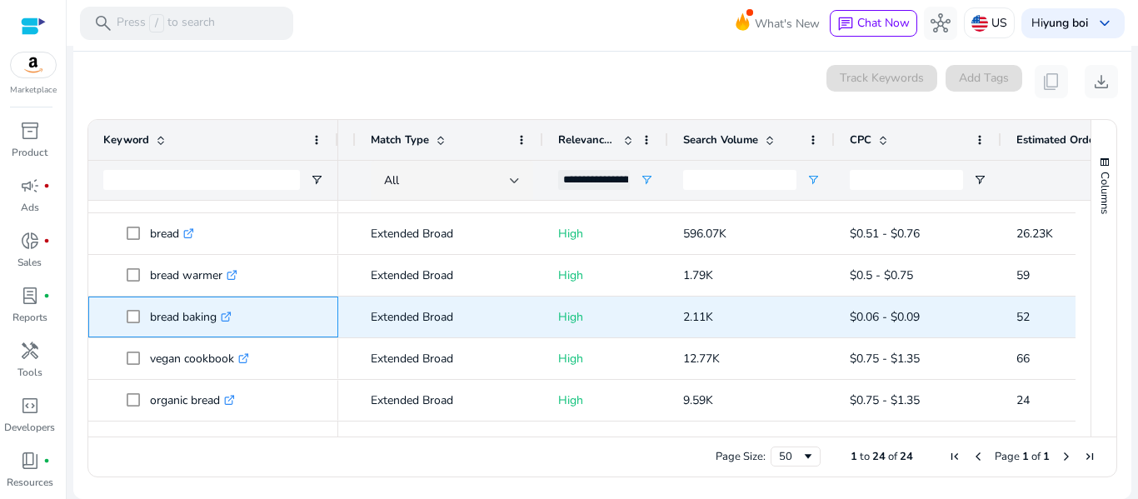
drag, startPoint x: 211, startPoint y: 321, endPoint x: 219, endPoint y: 324, distance: 9.0
click at [219, 324] on span "bread baking .st0{fill:#2c8af8}" at bounding box center [225, 317] width 197 height 34
copy span "bread baking"
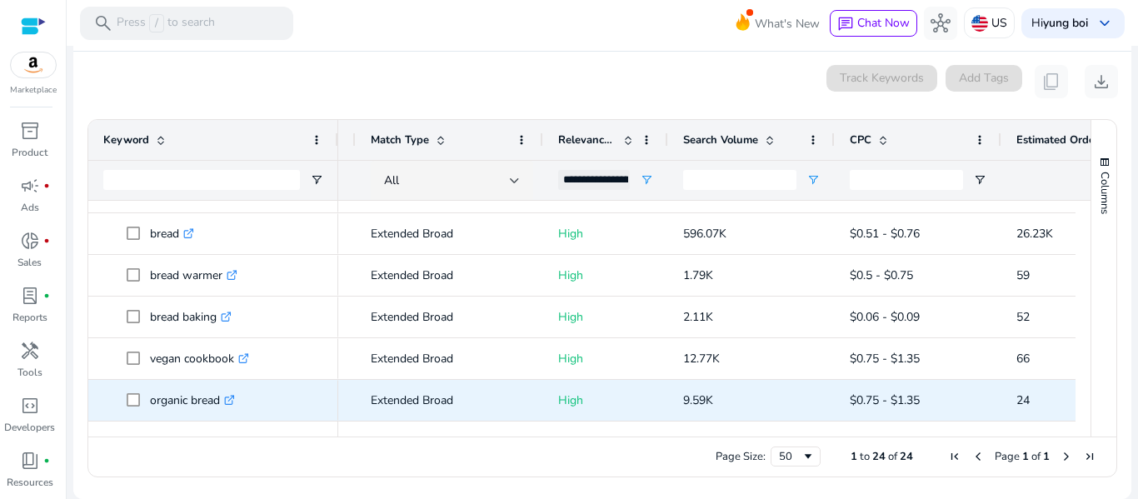
click at [172, 401] on p "organic bread .st0{fill:#2c8af8}" at bounding box center [192, 400] width 85 height 34
copy p "organic bread"
